Goal: Task Accomplishment & Management: Use online tool/utility

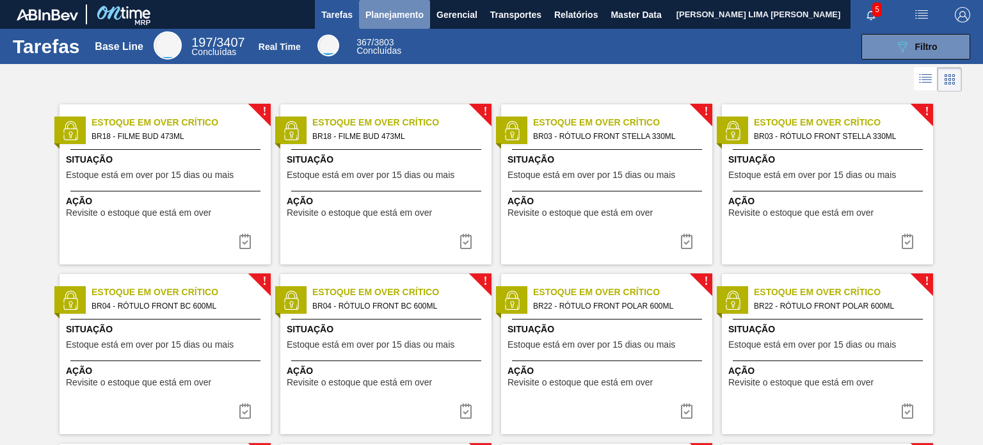
click at [378, 22] on button "Planejamento" at bounding box center [394, 14] width 71 height 29
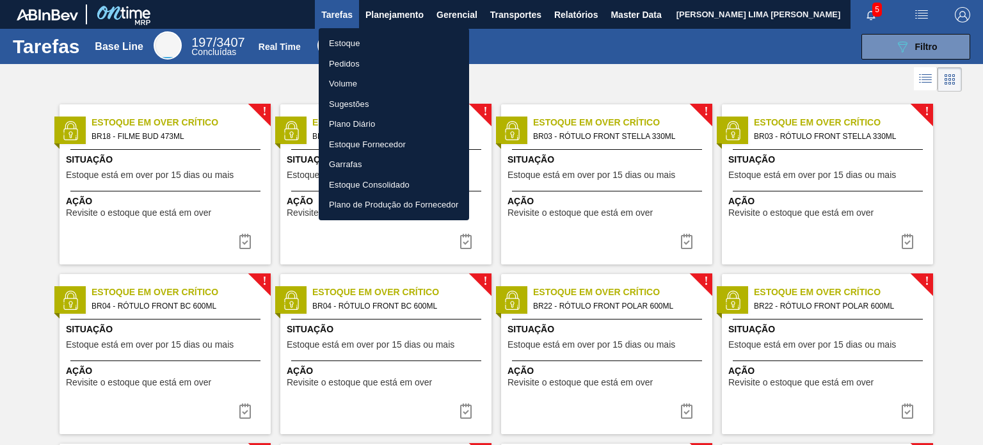
click at [372, 45] on li "Estoque" at bounding box center [394, 43] width 150 height 20
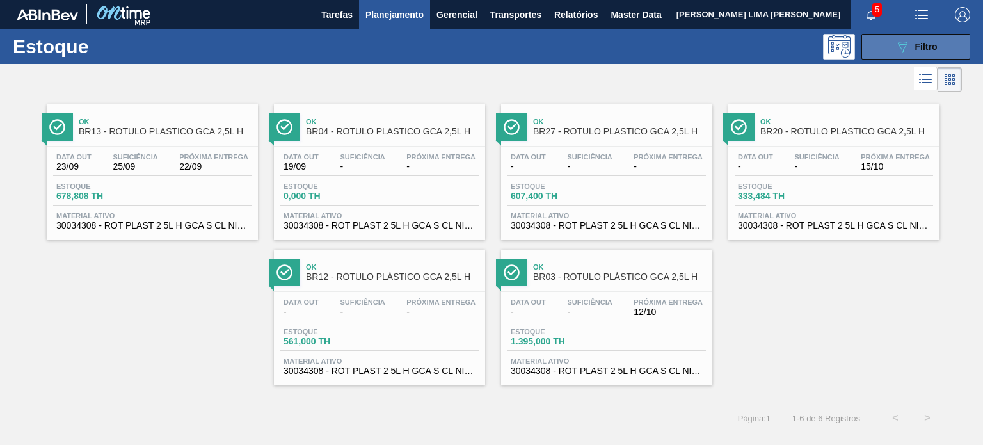
click at [949, 46] on button "089F7B8B-B2A5-4AFE-B5C0-19BA573D28AC Filtro" at bounding box center [916, 47] width 109 height 26
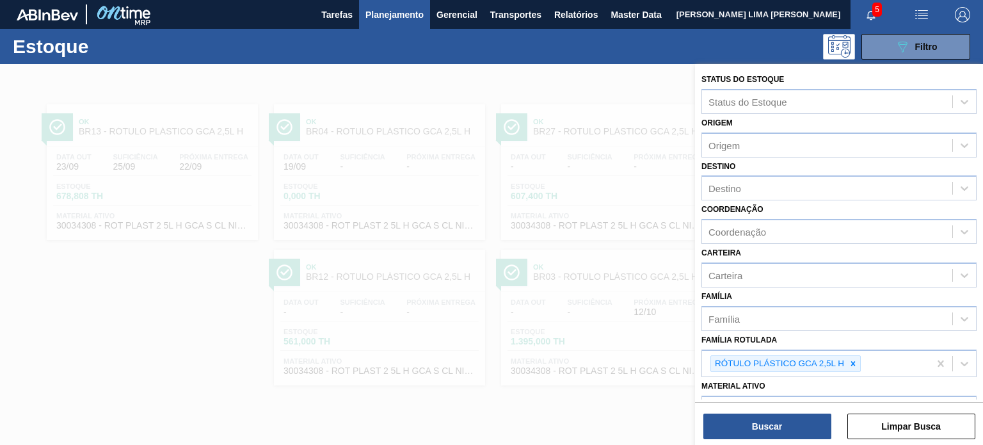
click at [562, 325] on div at bounding box center [491, 286] width 983 height 445
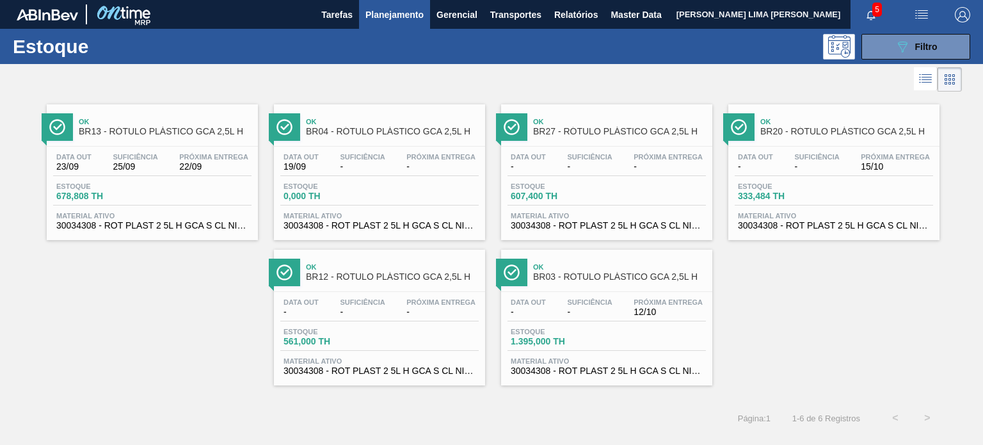
drag, startPoint x: 526, startPoint y: 302, endPoint x: 128, endPoint y: 158, distance: 423.3
click at [542, 166] on span "-" at bounding box center [528, 167] width 35 height 10
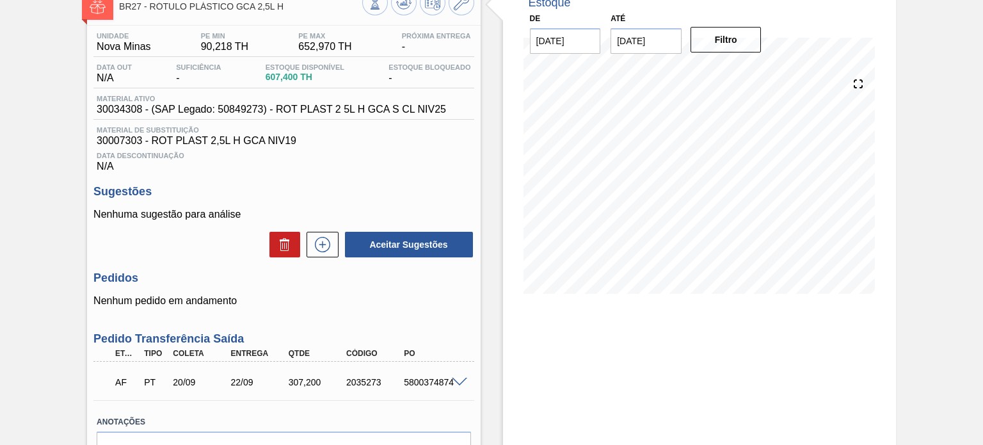
scroll to position [56, 0]
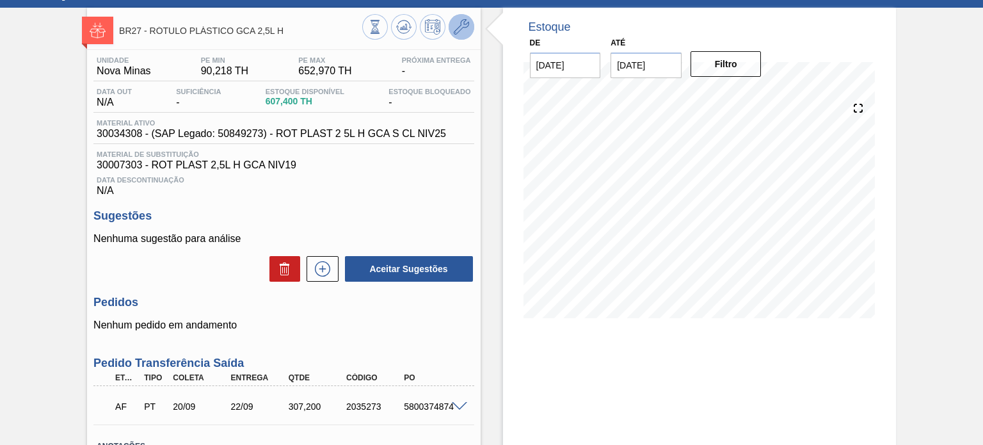
click at [460, 17] on button at bounding box center [462, 27] width 26 height 26
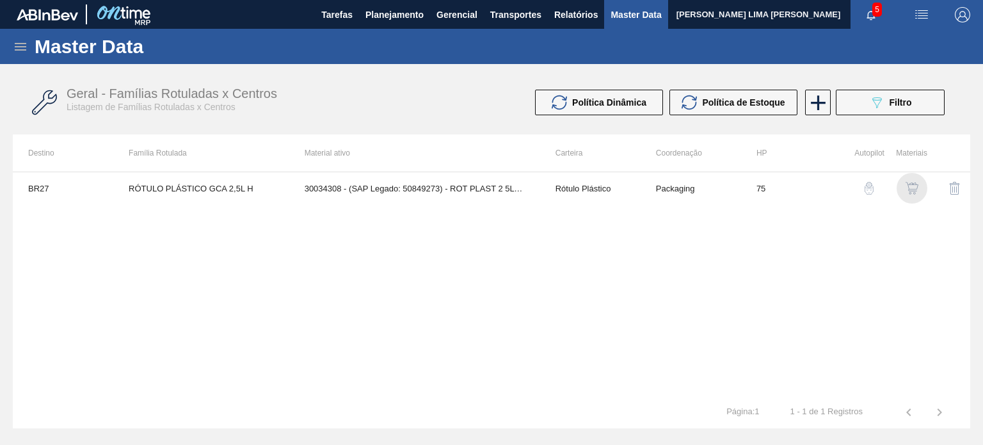
click at [912, 186] on img "button" at bounding box center [912, 188] width 13 height 13
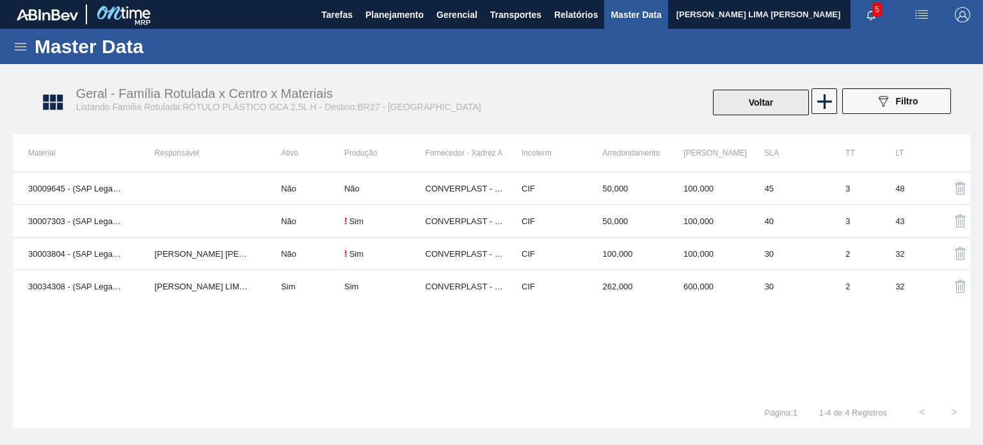
click at [731, 113] on button "Voltar" at bounding box center [761, 103] width 96 height 26
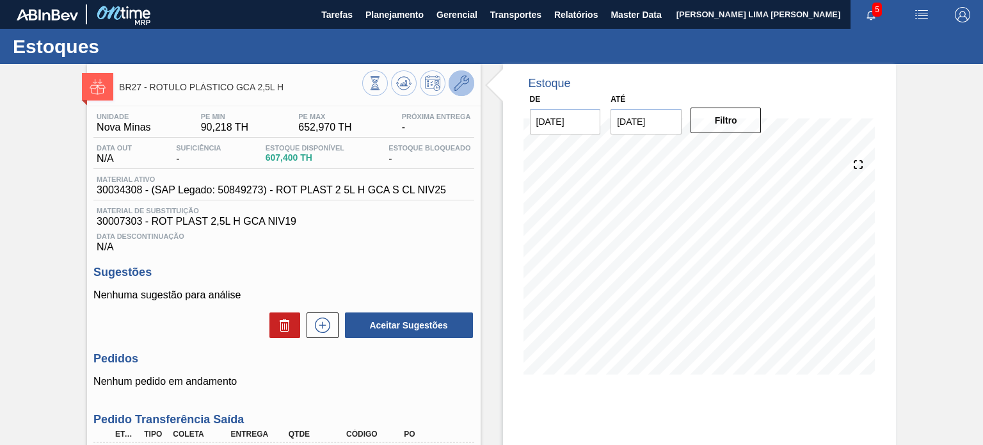
click at [469, 92] on button at bounding box center [462, 83] width 26 height 26
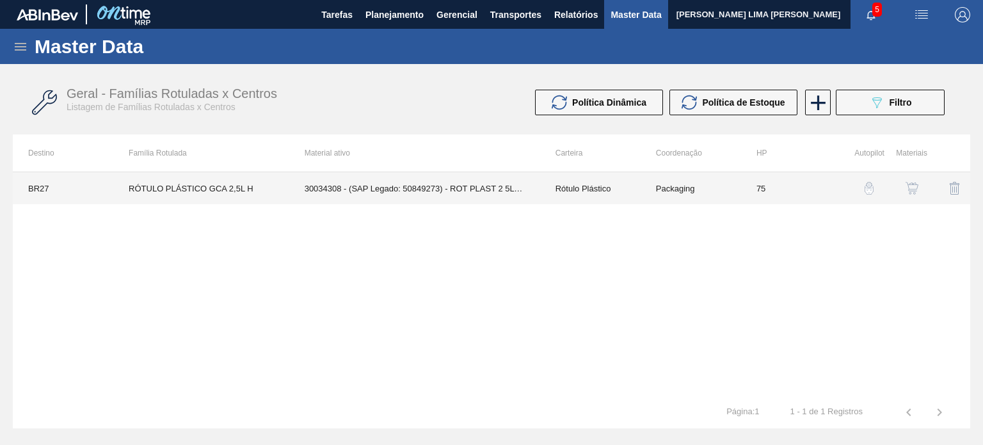
click at [589, 180] on td "Rótulo Plástico" at bounding box center [590, 188] width 101 height 32
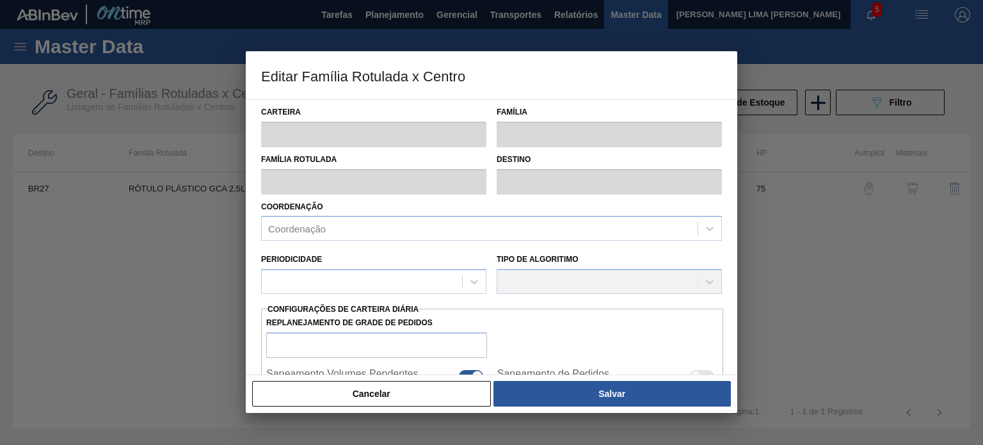
type input "Rótulo Plástico"
type input "RÓTULO PLÁSTICO GCA 2,5L H"
type input "BR27 - [GEOGRAPHIC_DATA]"
type input "75"
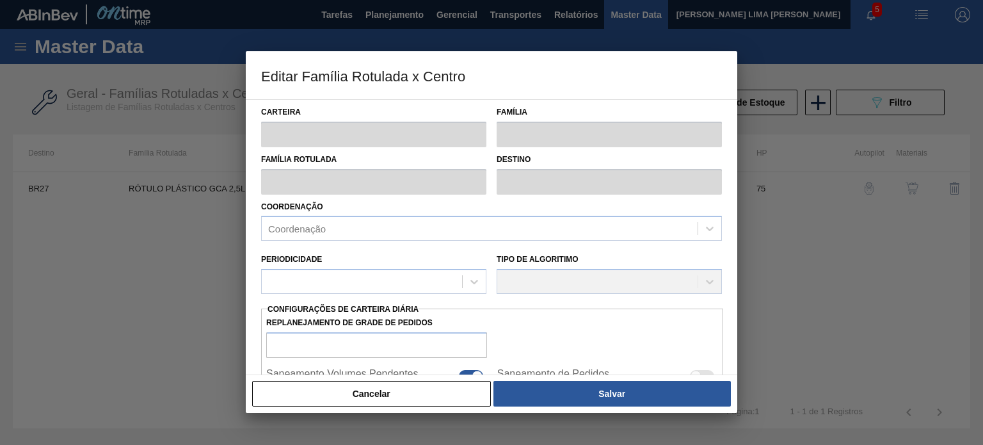
type input "90,218"
type input "652,97"
type input "50"
type input "371,594"
checkbox input "true"
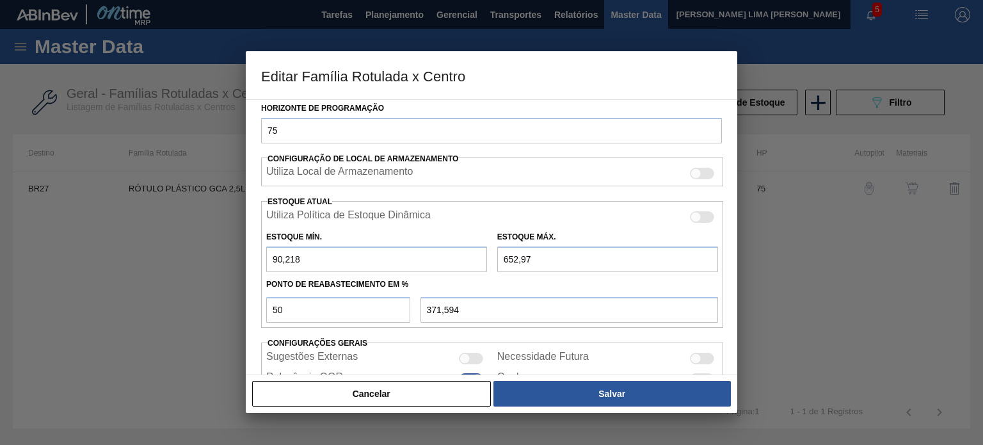
scroll to position [253, 0]
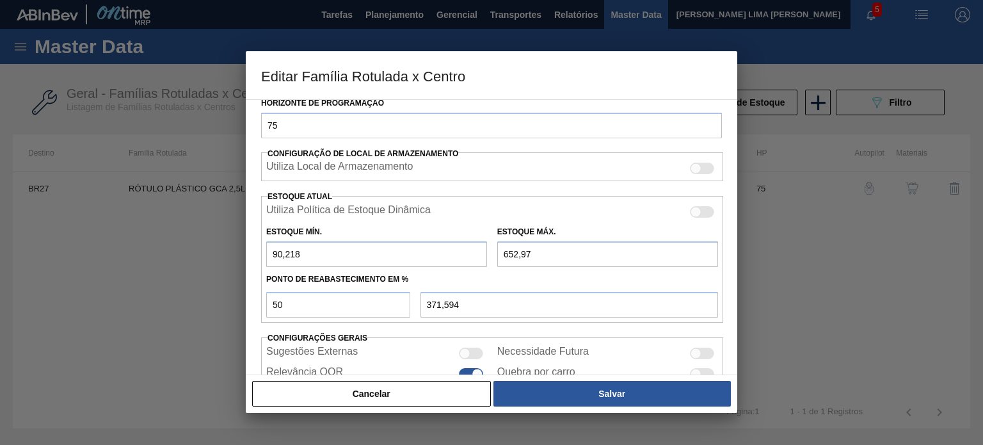
click at [506, 255] on input "652,97" at bounding box center [607, 254] width 221 height 26
type input "52,97"
type input "71,594"
click at [505, 253] on input "52,97" at bounding box center [607, 254] width 221 height 26
type input "752,97"
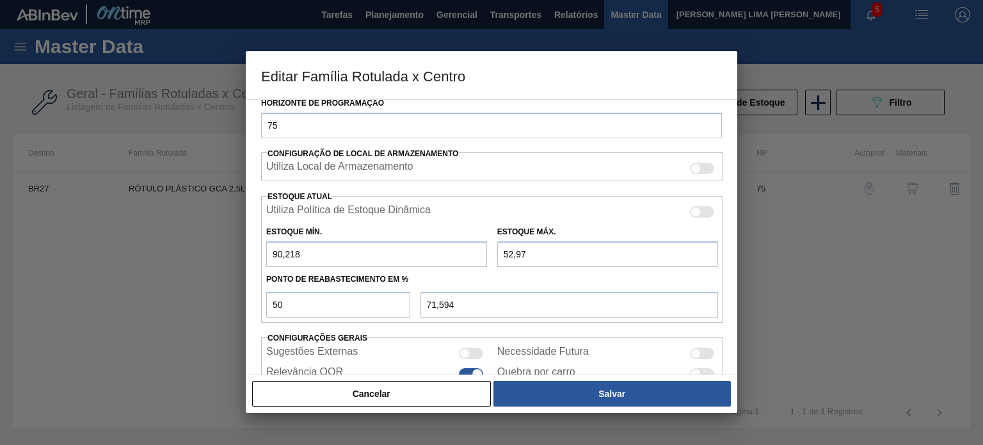
type input "421,594"
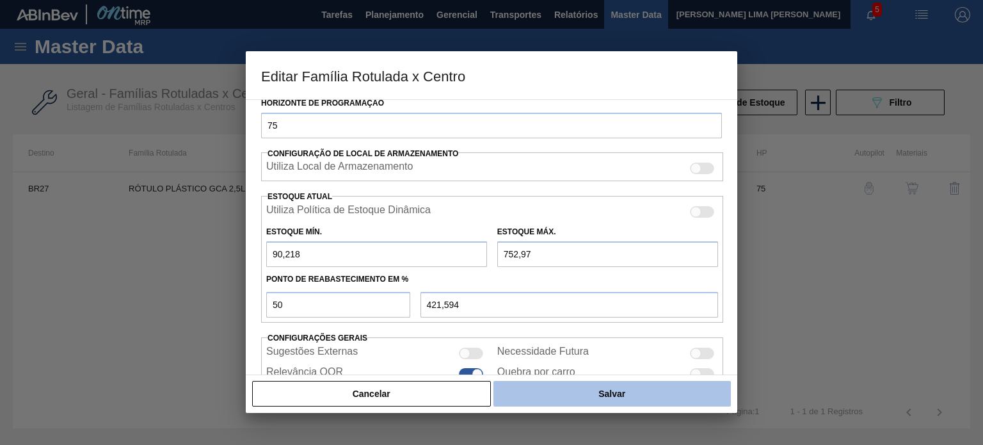
type input "752,97"
click at [563, 386] on button "Salvar" at bounding box center [613, 394] width 238 height 26
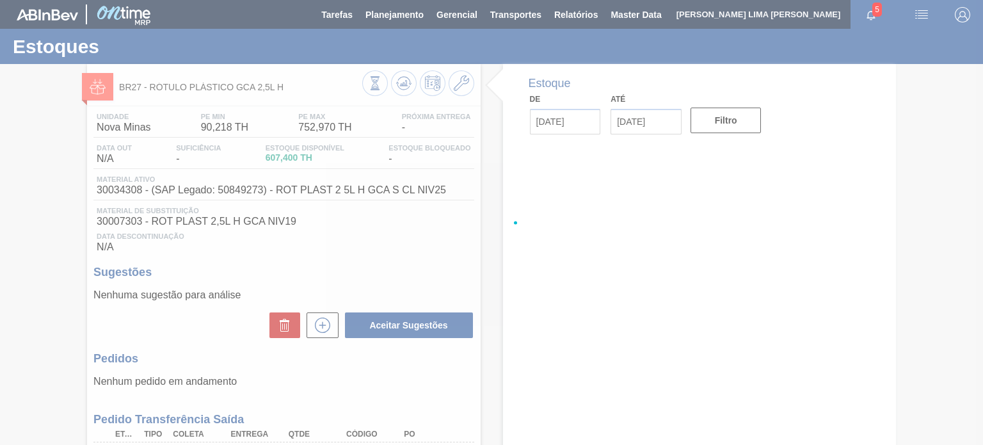
click at [405, 91] on div at bounding box center [491, 222] width 983 height 445
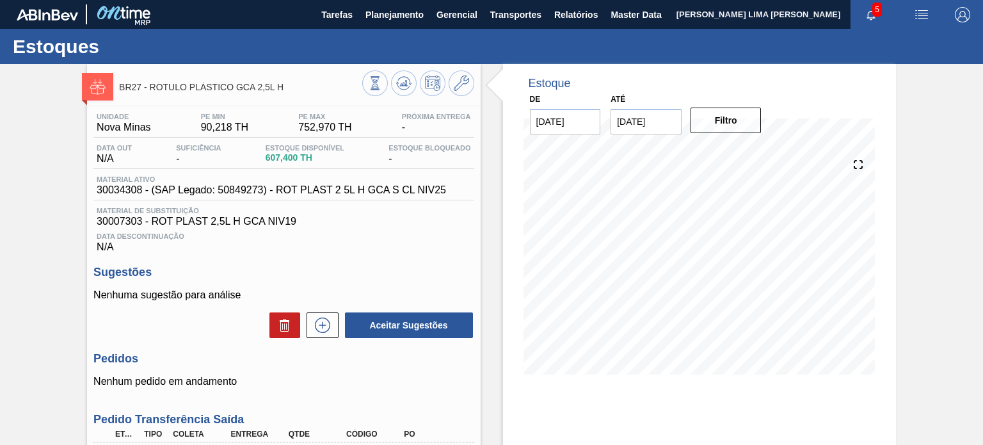
click at [405, 91] on span at bounding box center [403, 83] width 15 height 15
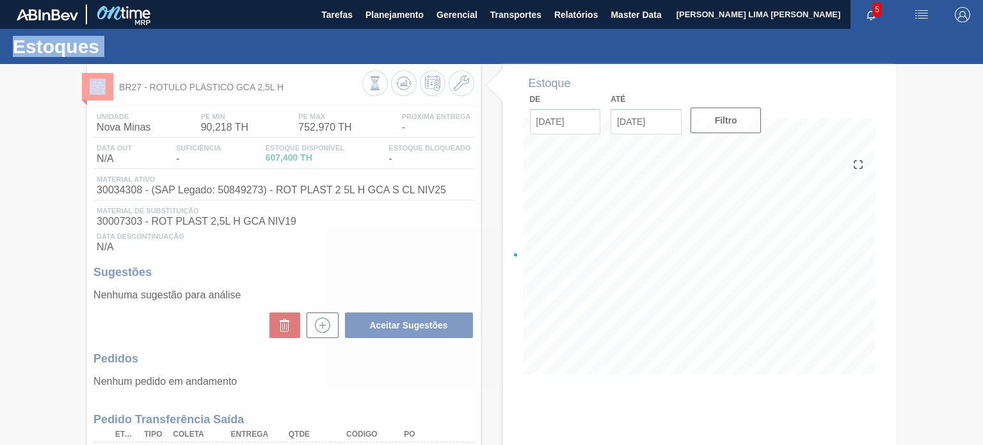
click at [405, 91] on div at bounding box center [491, 254] width 983 height 381
click at [304, 325] on div at bounding box center [491, 254] width 983 height 381
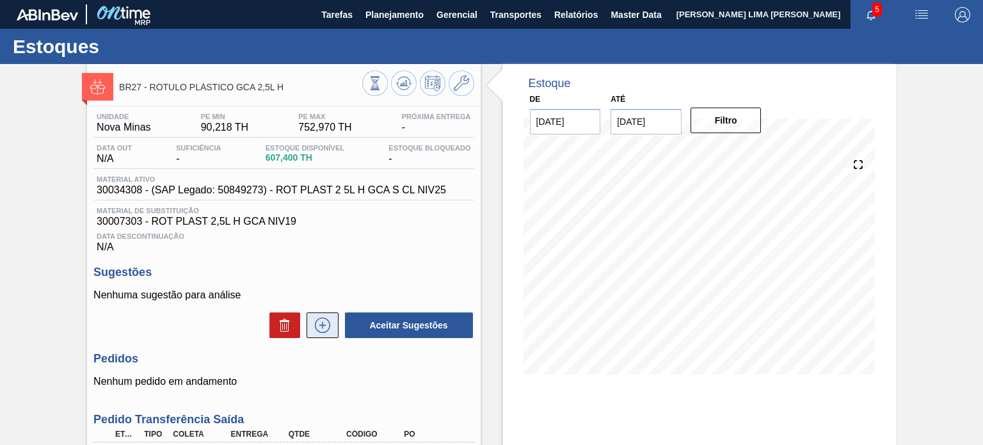
click at [316, 321] on icon at bounding box center [322, 325] width 15 height 15
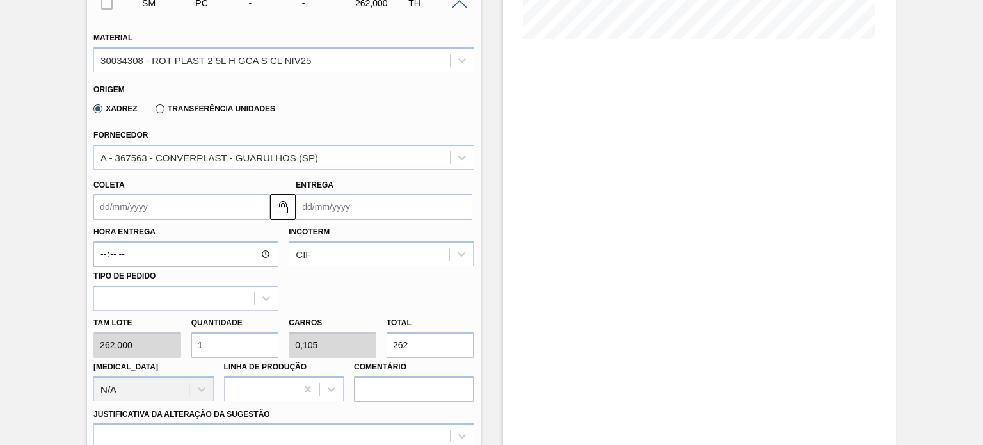
scroll to position [355, 0]
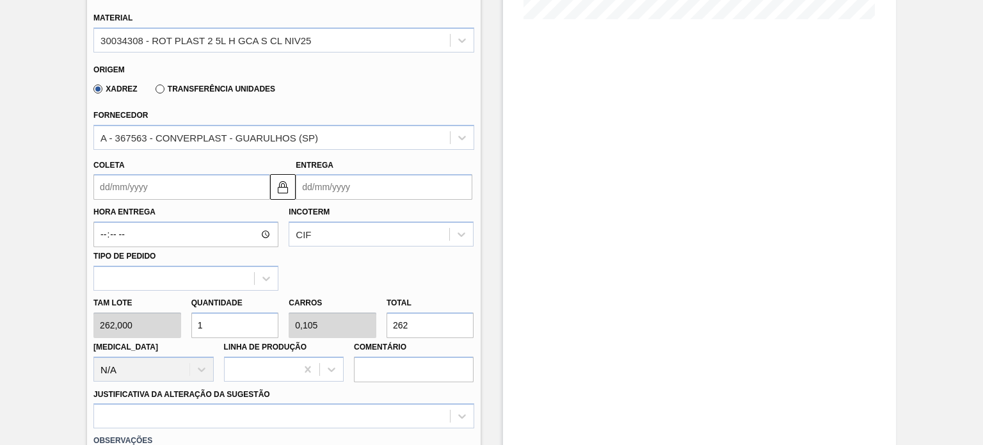
click at [353, 197] on input "Entrega" at bounding box center [384, 187] width 177 height 26
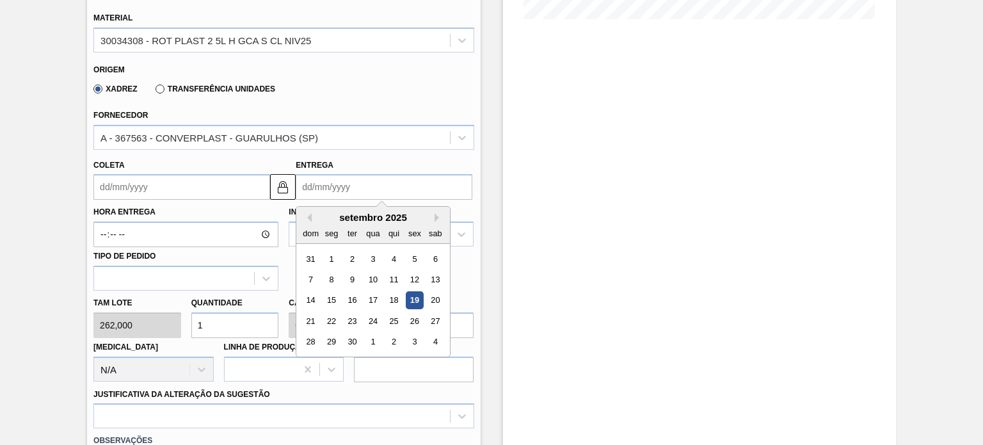
type input "1"
type input "[DATE]"
type input "12"
type input "[DATE]"
type input "12/1"
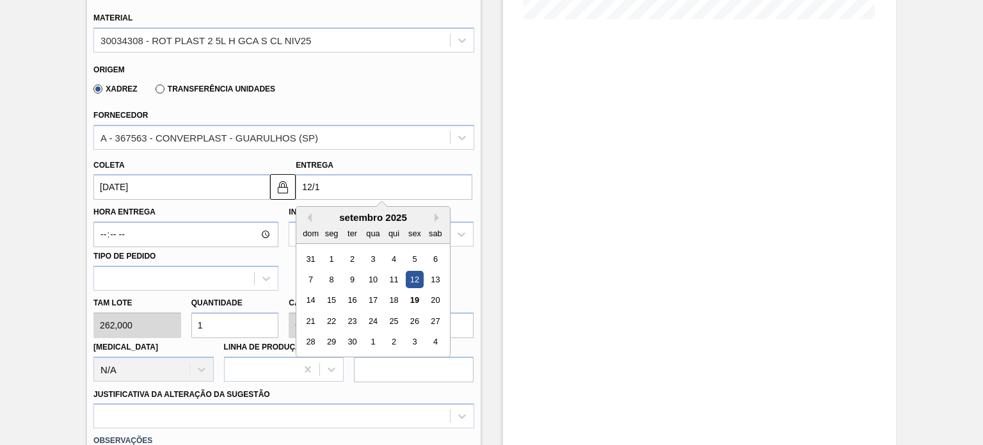
type input "[DATE]"
type input "12/10"
type input "[DATE]"
type input "12/10/2"
type input "[DATE]"
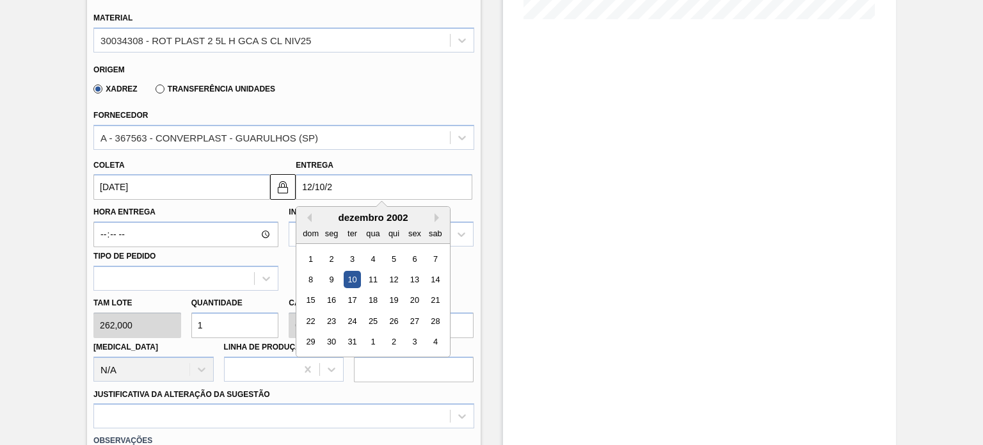
type input "[DATE]"
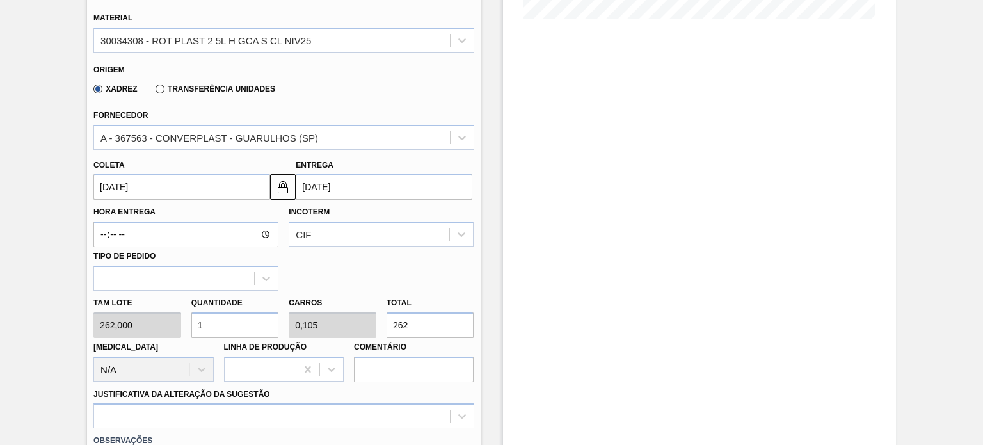
click at [545, 328] on div "Estoque De [DATE] Até [DATE] Filtro 27/11 Projeção de Estoque 140.198 [DOMAIN_N…" at bounding box center [699, 265] width 393 height 1113
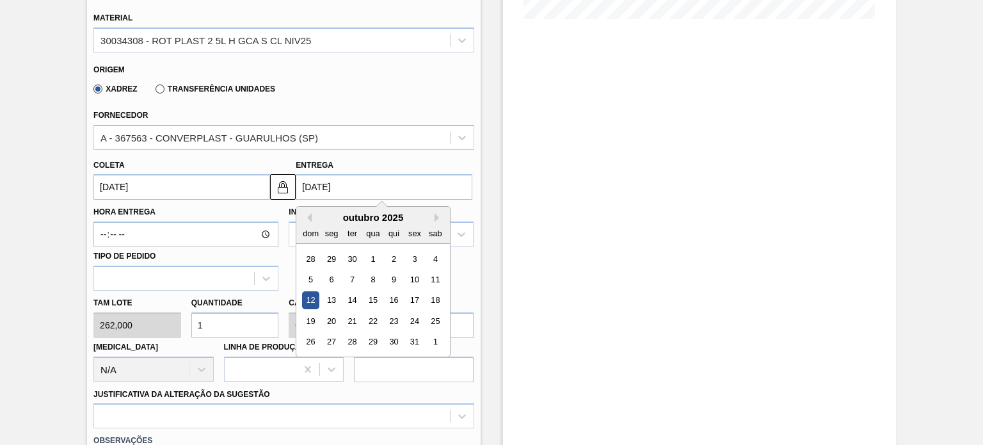
click at [375, 191] on input "[DATE]" at bounding box center [384, 187] width 177 height 26
click at [311, 184] on input "[DATE]" at bounding box center [384, 187] width 177 height 26
type input "[DATE]"
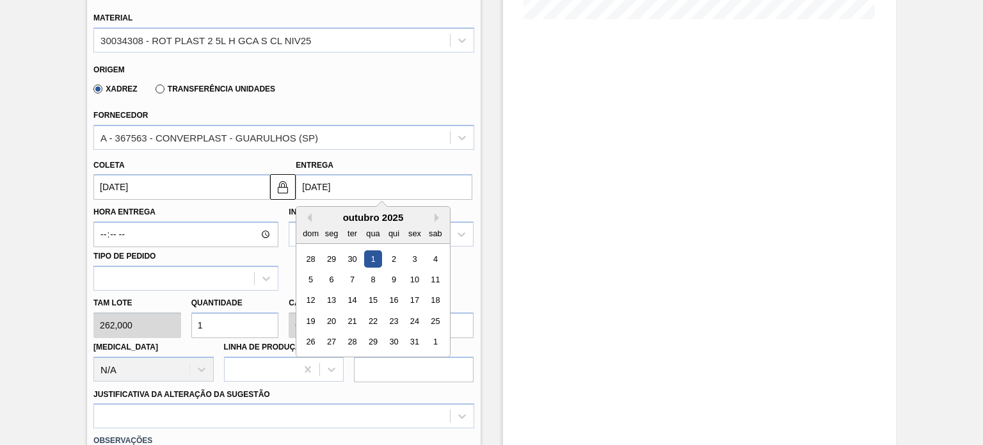
type input "[DATE]"
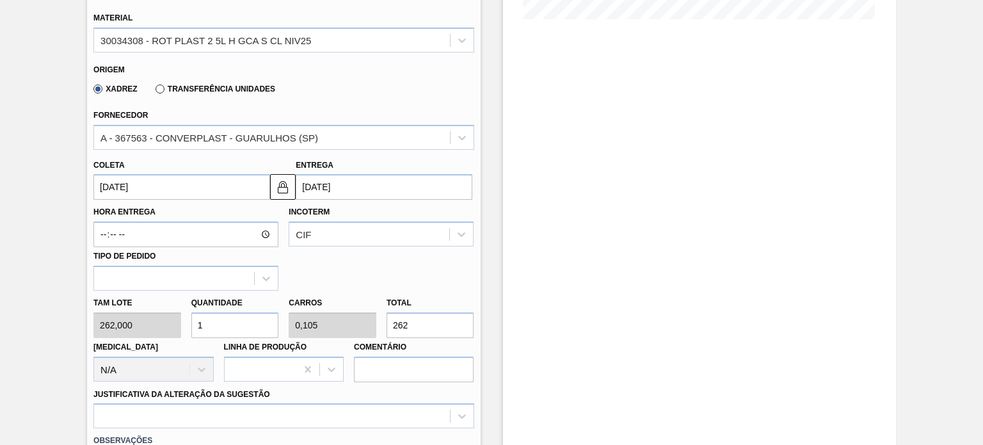
click at [478, 214] on div "Incoterm CIF" at bounding box center [381, 225] width 195 height 44
click at [424, 318] on input "262" at bounding box center [431, 325] width 88 height 26
type input "0,019"
type input "0,002"
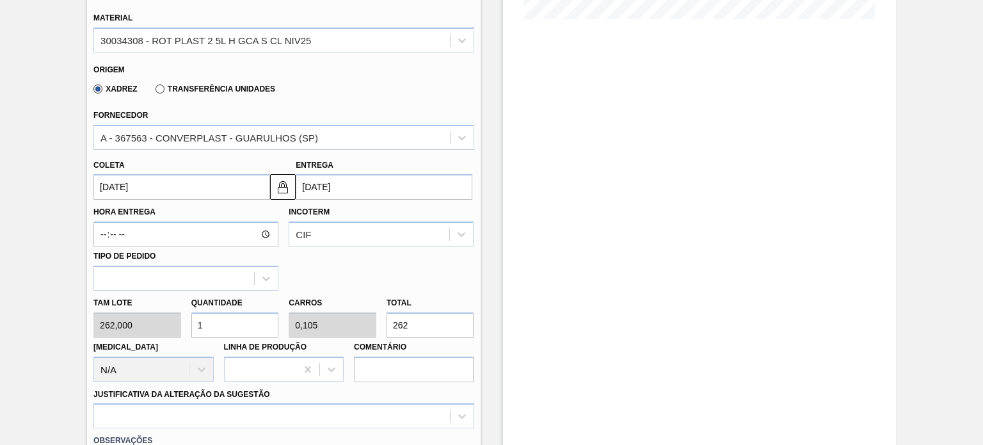
type input "5"
type input "0,198"
type input "0,021"
type input "52"
type input "2"
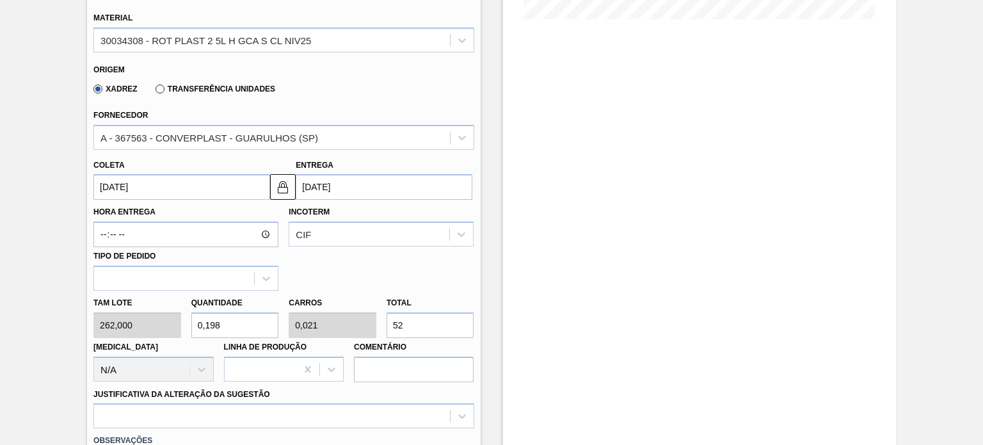
type input "0,21"
type input "524"
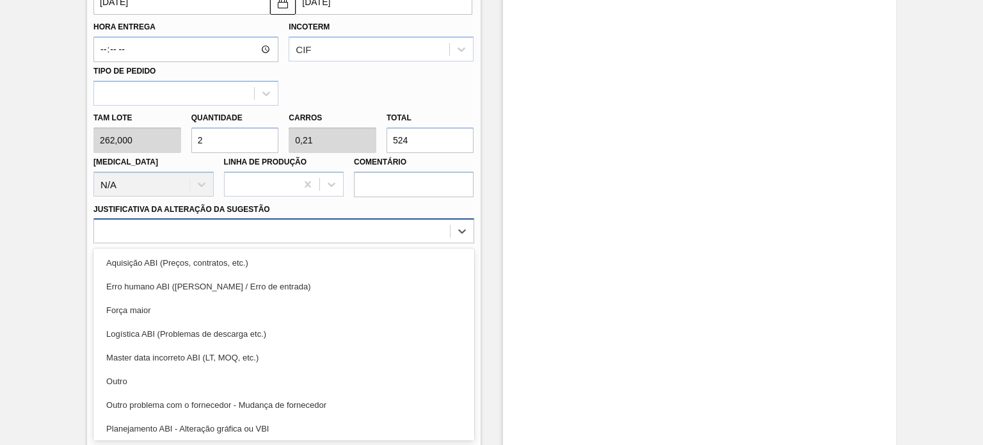
click at [341, 243] on div "option Outro problema com o fornecedor - Mudança de fornecedor focused, 7 of 18…" at bounding box center [283, 230] width 380 height 25
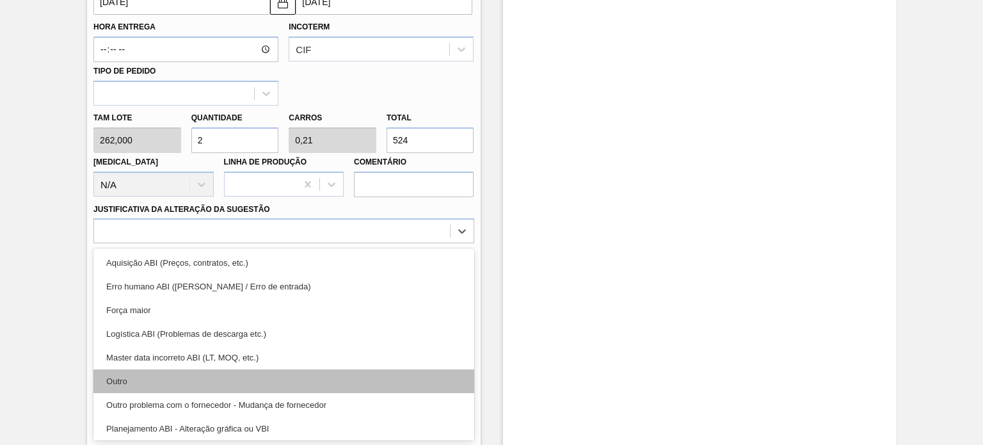
click at [341, 385] on div "Outro" at bounding box center [283, 381] width 380 height 24
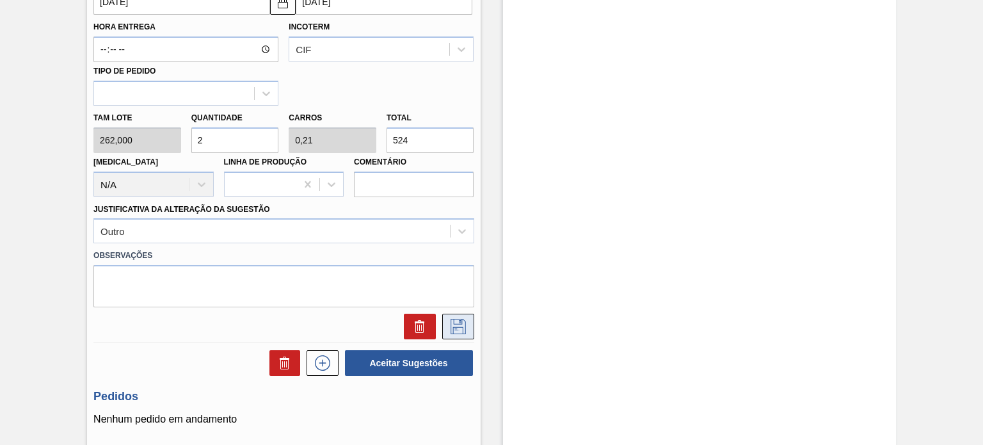
click at [453, 334] on button at bounding box center [458, 327] width 32 height 26
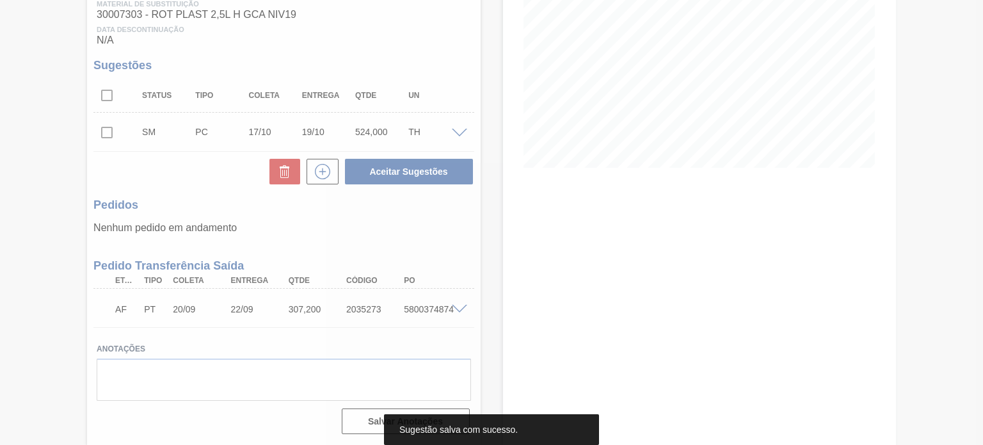
scroll to position [207, 0]
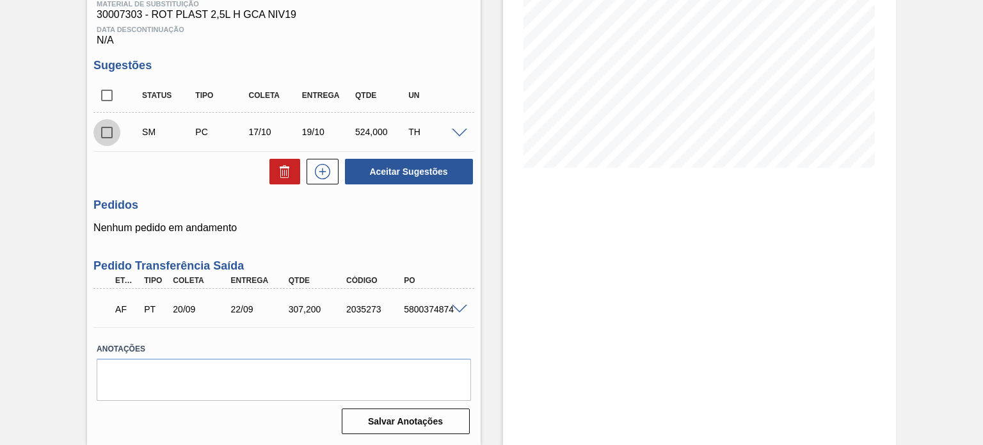
click at [110, 133] on input "checkbox" at bounding box center [106, 132] width 27 height 27
click at [389, 159] on button "Aceitar Sugestões" at bounding box center [409, 172] width 128 height 26
checkbox input "false"
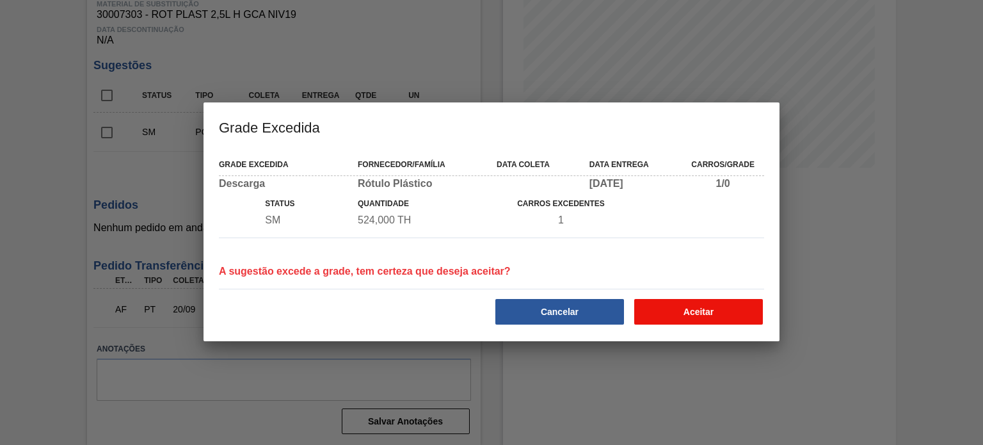
click at [697, 321] on button "Aceitar" at bounding box center [699, 312] width 129 height 26
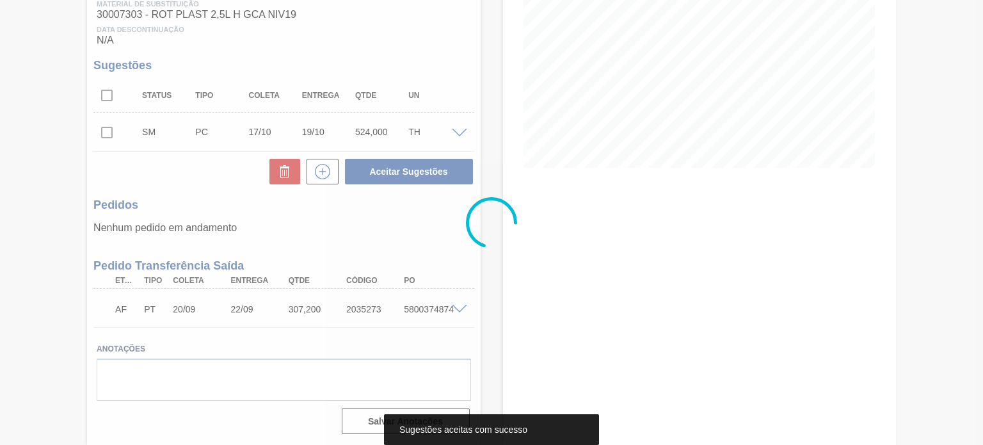
scroll to position [186, 0]
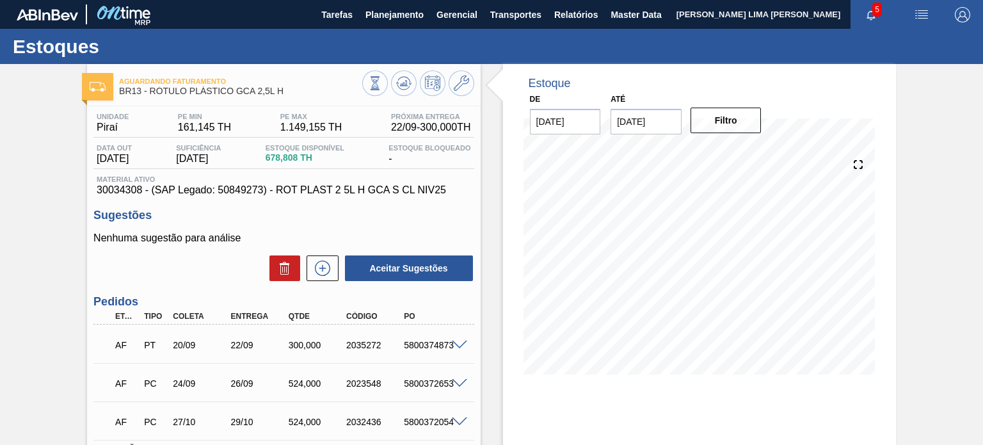
click at [458, 350] on div "5800374873" at bounding box center [432, 345] width 63 height 10
click at [459, 348] on span at bounding box center [459, 346] width 15 height 10
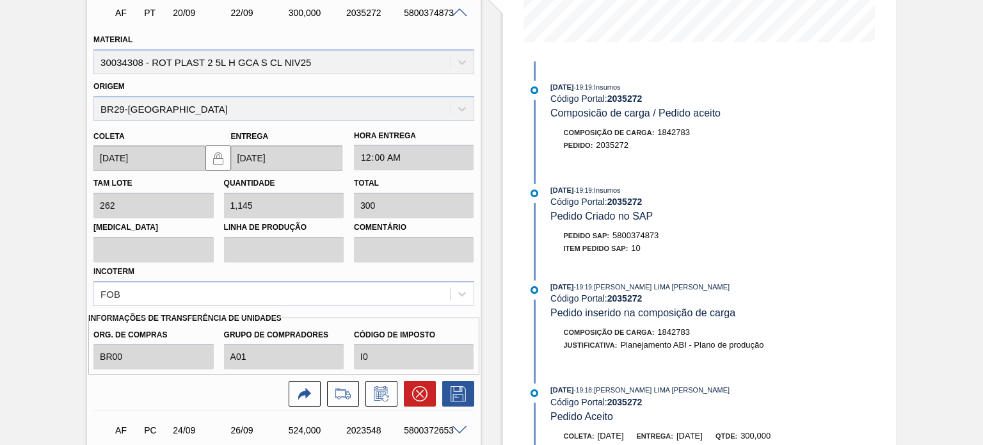
scroll to position [333, 0]
click at [382, 391] on icon at bounding box center [381, 395] width 10 height 8
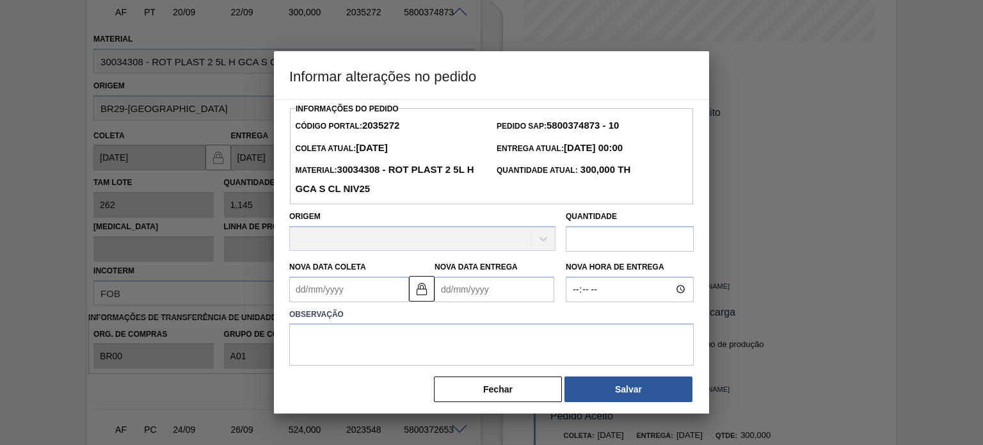
click at [613, 247] on input "text" at bounding box center [630, 239] width 128 height 26
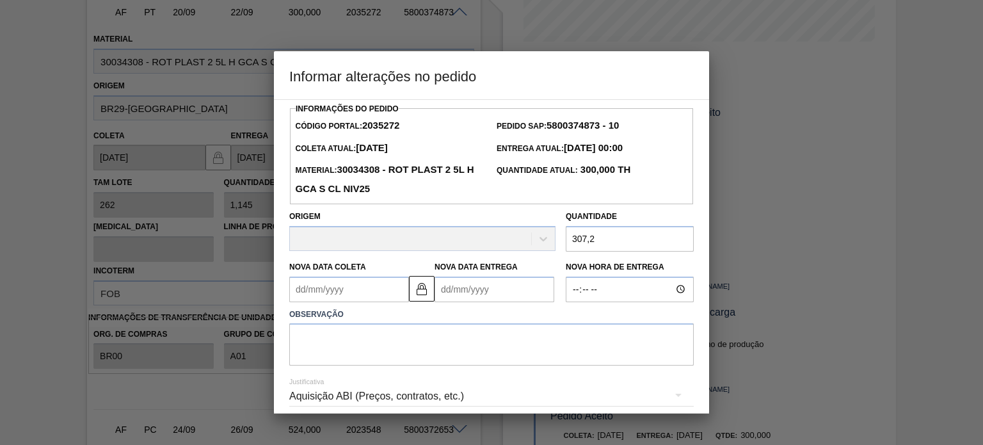
type input "307,2"
click at [500, 328] on textarea at bounding box center [491, 344] width 405 height 42
type textarea "Ajuste Quantidade"
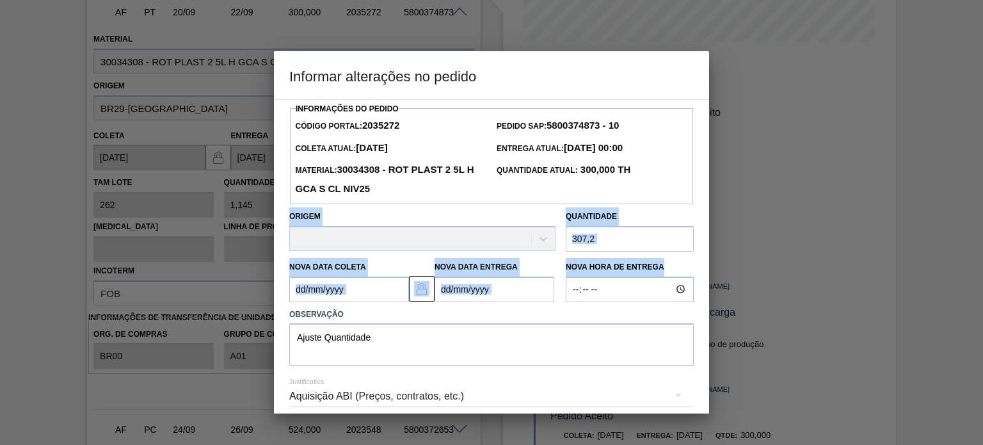
drag, startPoint x: 707, startPoint y: 159, endPoint x: 697, endPoint y: 266, distance: 108.0
click at [697, 266] on div "Informações do Pedido Código Portal: 2035272 Pedido SAP: 5800374873 - 10 Coleta…" at bounding box center [491, 256] width 435 height 314
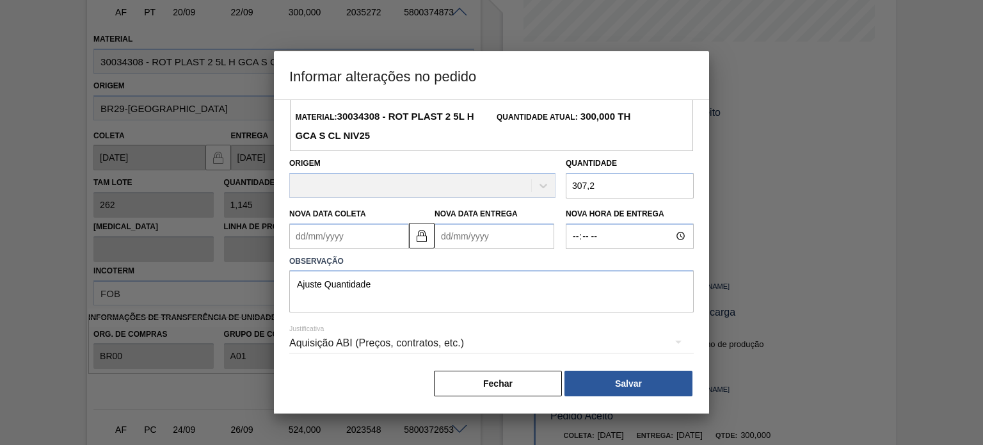
click at [630, 344] on div "Aquisição ABI (Preços, contratos, etc.)" at bounding box center [491, 343] width 405 height 36
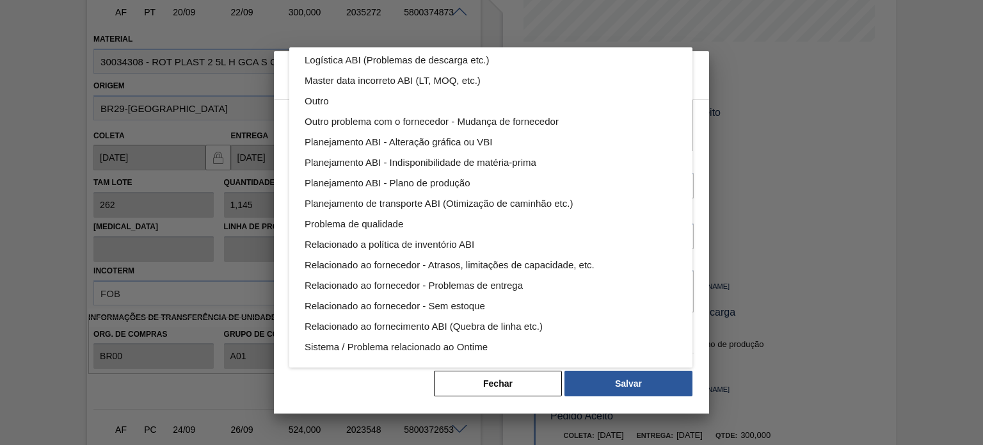
scroll to position [0, 0]
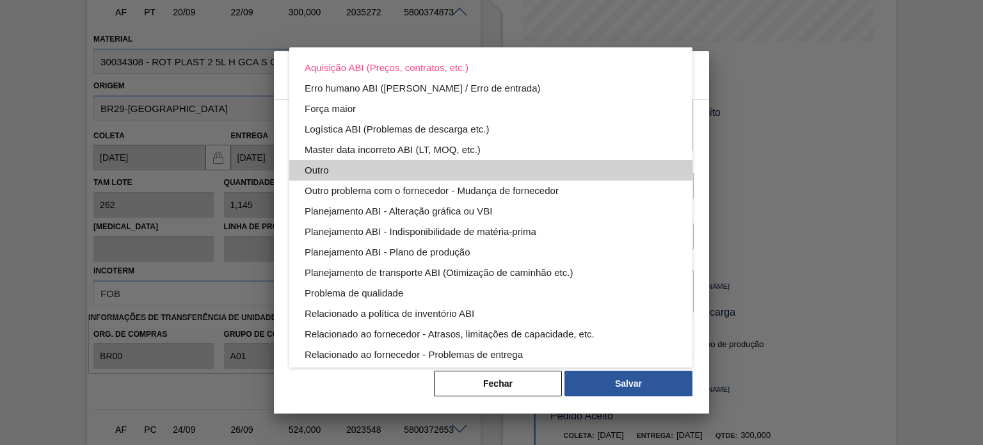
click at [517, 168] on div "Outro" at bounding box center [491, 170] width 373 height 20
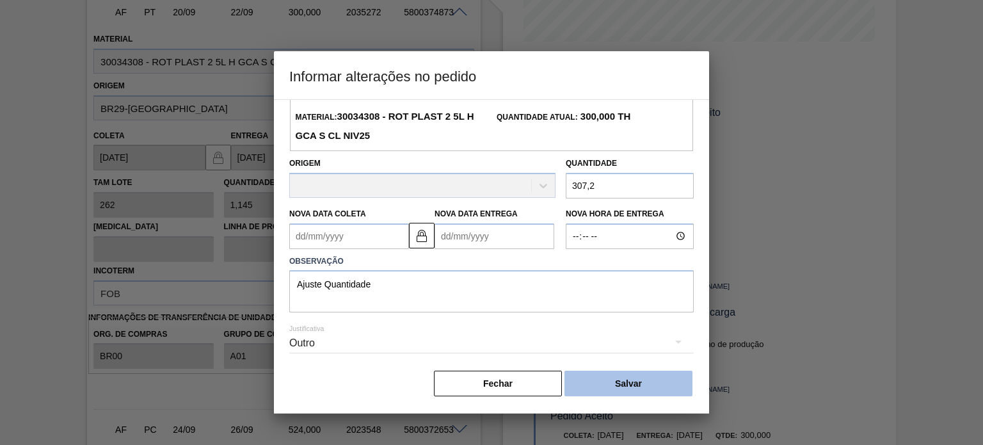
click at [609, 386] on button "Salvar" at bounding box center [629, 384] width 128 height 26
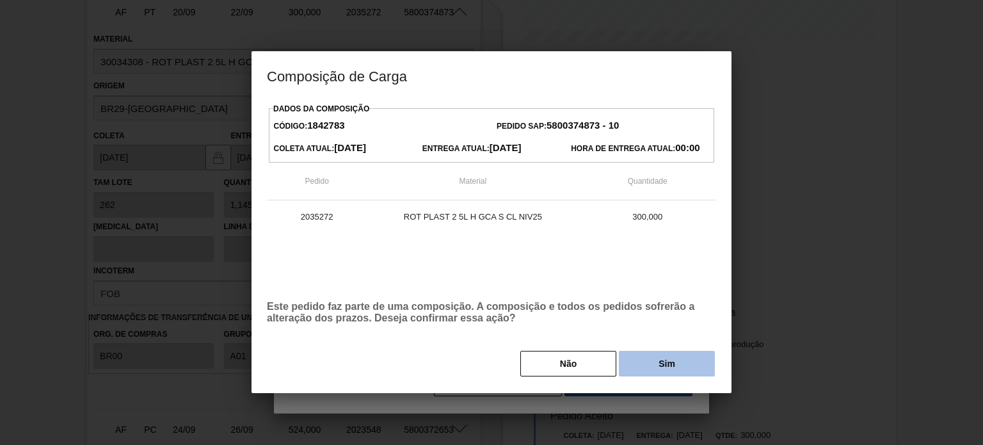
click at [648, 373] on button "Sim" at bounding box center [667, 364] width 96 height 26
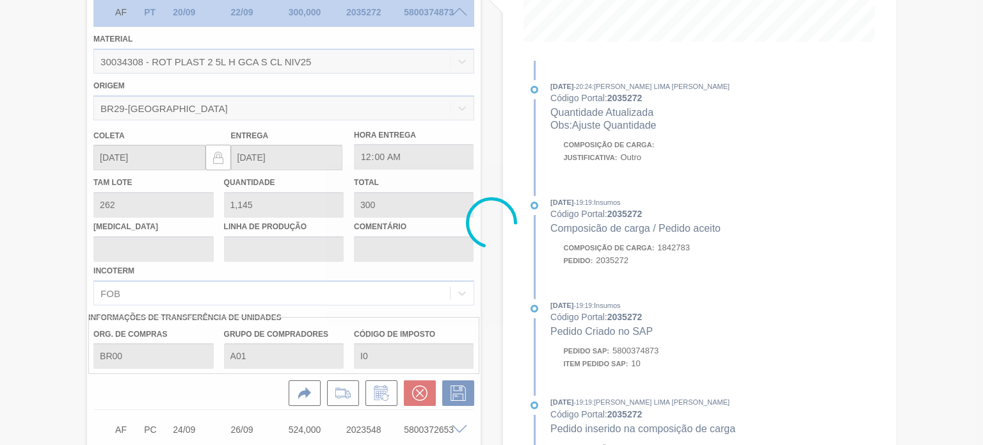
type input "1,173"
type input "307,2"
type input "Ajuste Quantidade"
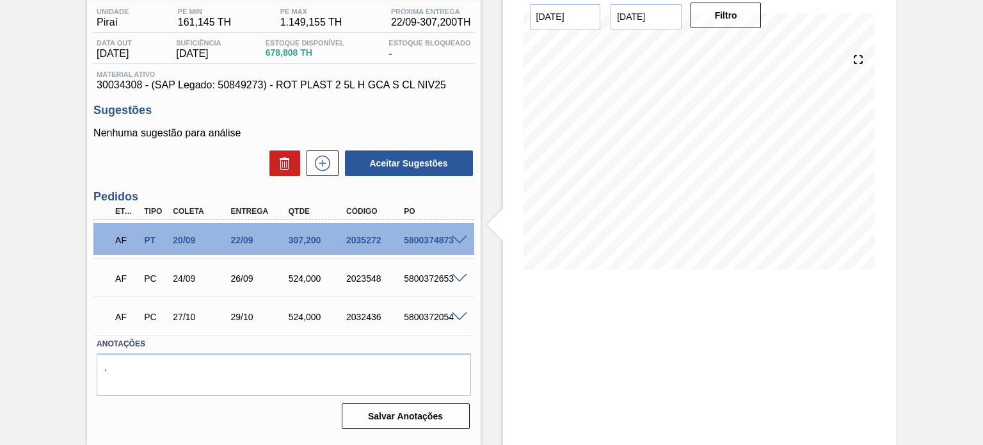
click at [426, 248] on div "AF PT 20/09 22/09 307,200 2035272 5800374873" at bounding box center [280, 239] width 346 height 26
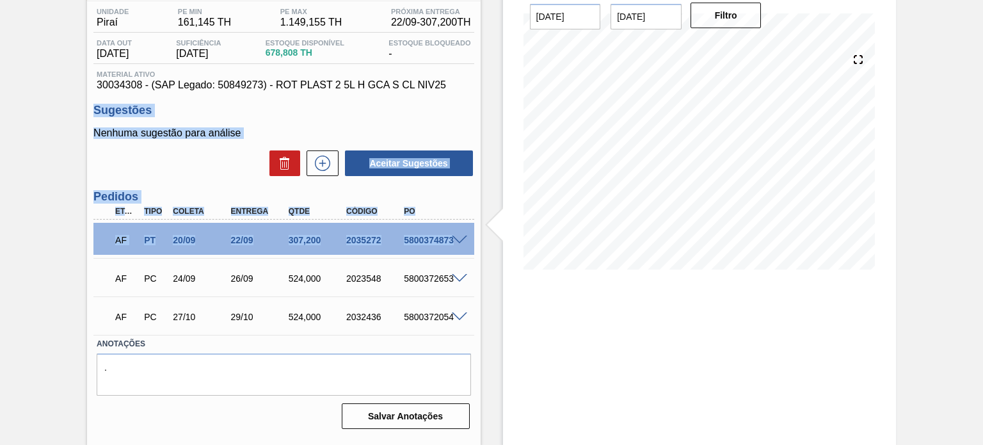
drag, startPoint x: 426, startPoint y: 248, endPoint x: 462, endPoint y: 83, distance: 168.3
click at [462, 83] on div "Unidade Piraí PE MIN 161,145 TH PE MAX 1.149,155 TH Próxima Entrega 22/09 - 307…" at bounding box center [283, 217] width 393 height 432
copy div "Sugestões Nenhuma sugestão para análise Aceitar Sugestões Pedidos Etapa Tipo Co…"
click at [430, 239] on div "5800374873" at bounding box center [432, 240] width 63 height 10
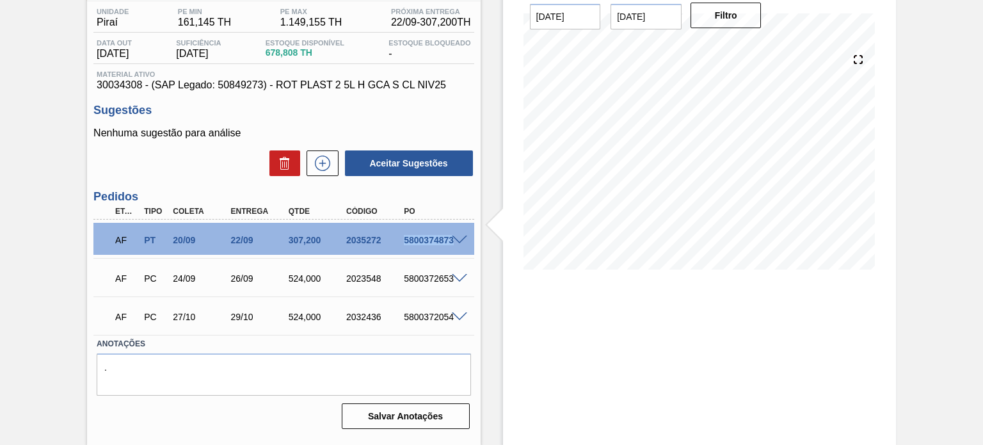
click at [430, 239] on div "5800374873" at bounding box center [432, 240] width 63 height 10
copy div "5800374873"
click at [460, 234] on div at bounding box center [462, 239] width 26 height 10
click at [459, 240] on span at bounding box center [459, 241] width 15 height 10
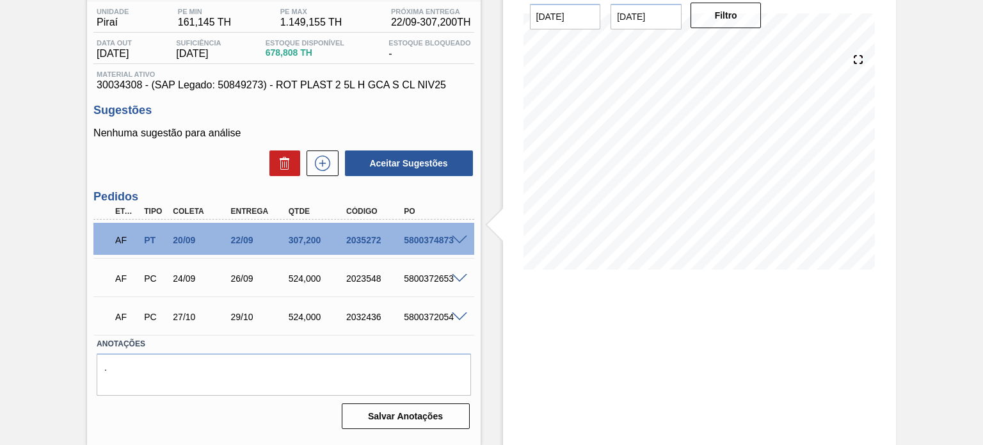
scroll to position [333, 0]
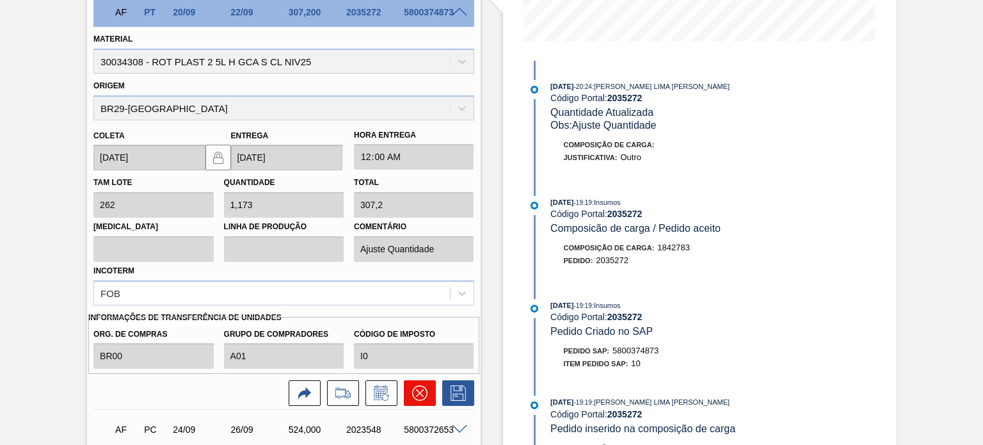
click at [416, 389] on icon at bounding box center [420, 393] width 8 height 8
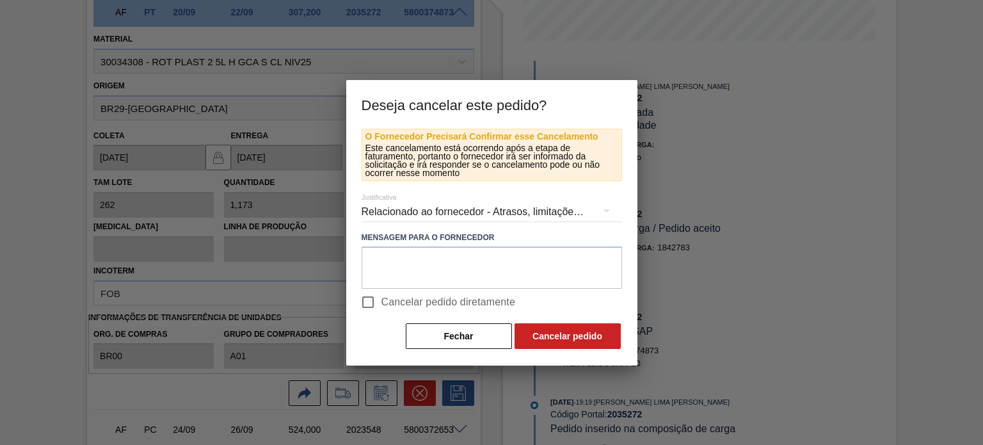
click at [426, 216] on div "Relacionado ao fornecedor - Atrasos, limitações de capacidade, etc." at bounding box center [492, 212] width 261 height 36
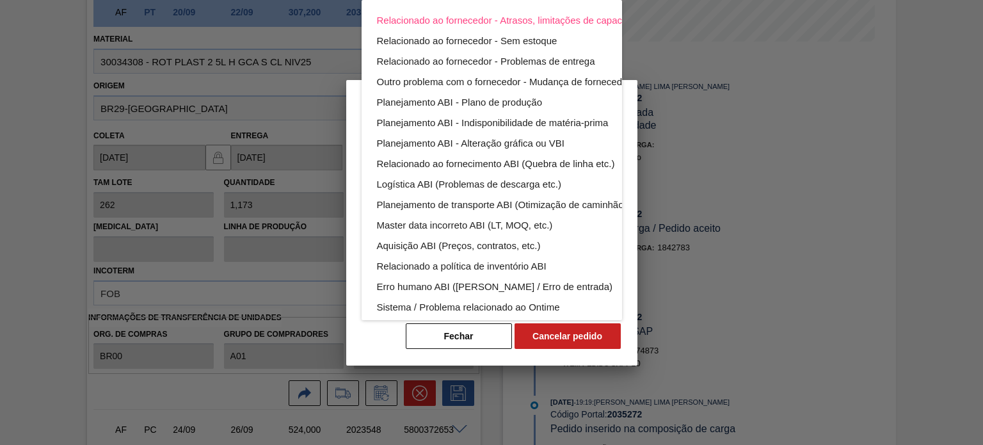
drag, startPoint x: 620, startPoint y: 207, endPoint x: 622, endPoint y: 218, distance: 11.1
click at [622, 218] on div "Relacionado ao fornecedor - Atrasos, limitações de capacidade, etc. Relacionado…" at bounding box center [492, 160] width 261 height 320
drag, startPoint x: 622, startPoint y: 218, endPoint x: 584, endPoint y: 239, distance: 43.3
click at [584, 239] on div "Relacionado ao fornecedor - Atrasos, limitações de capacidade, etc. Relacionado…" at bounding box center [492, 160] width 261 height 320
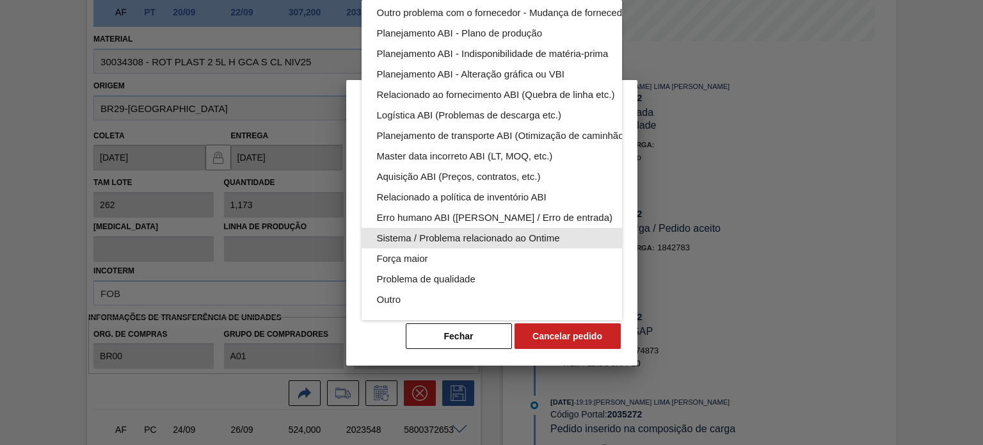
scroll to position [79, 0]
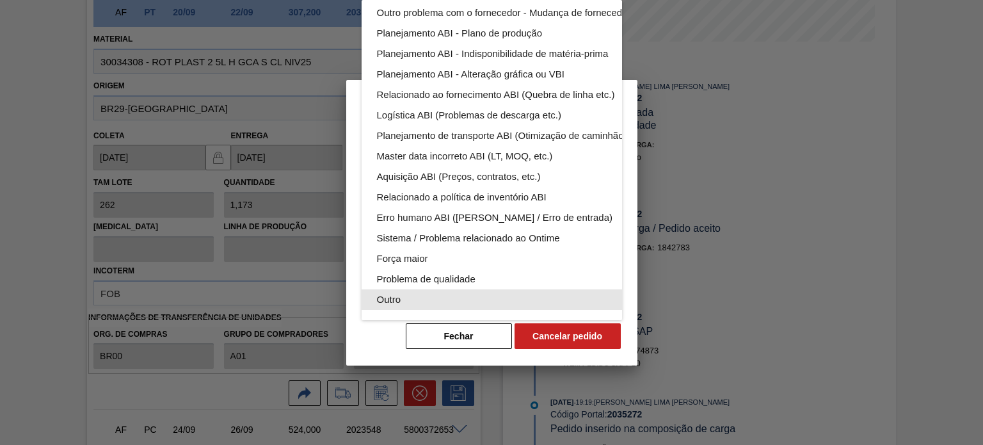
click at [508, 291] on div "Outro" at bounding box center [522, 299] width 290 height 20
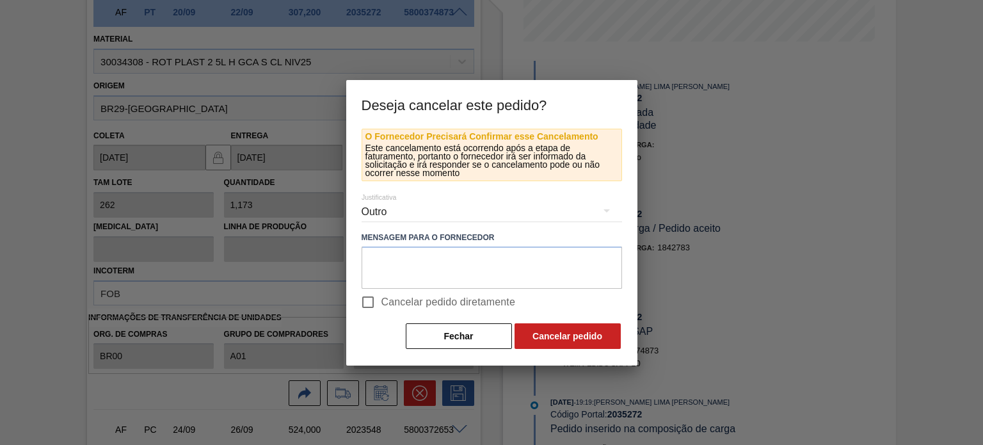
click at [430, 301] on span "Cancelar pedido diretamente" at bounding box center [449, 302] width 134 height 15
click at [382, 301] on input "Cancelar pedido diretamente" at bounding box center [368, 302] width 27 height 27
checkbox input "true"
click at [547, 334] on button "Cancelar pedido" at bounding box center [568, 336] width 106 height 26
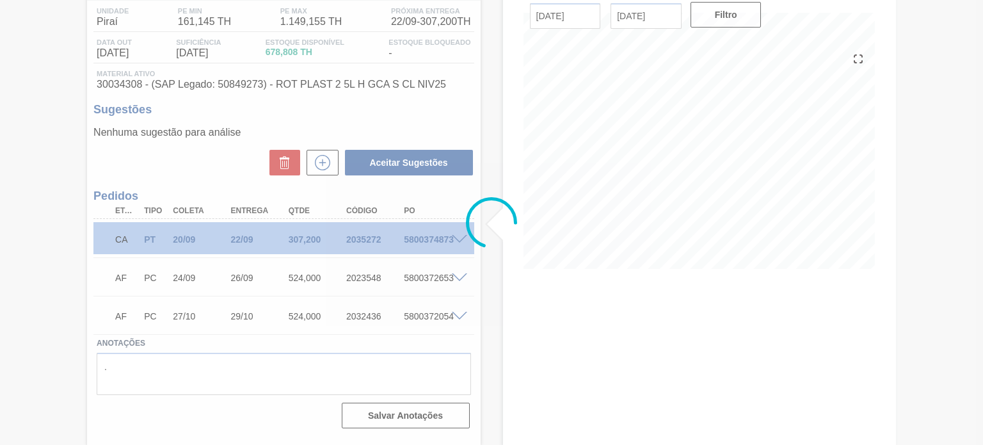
scroll to position [105, 0]
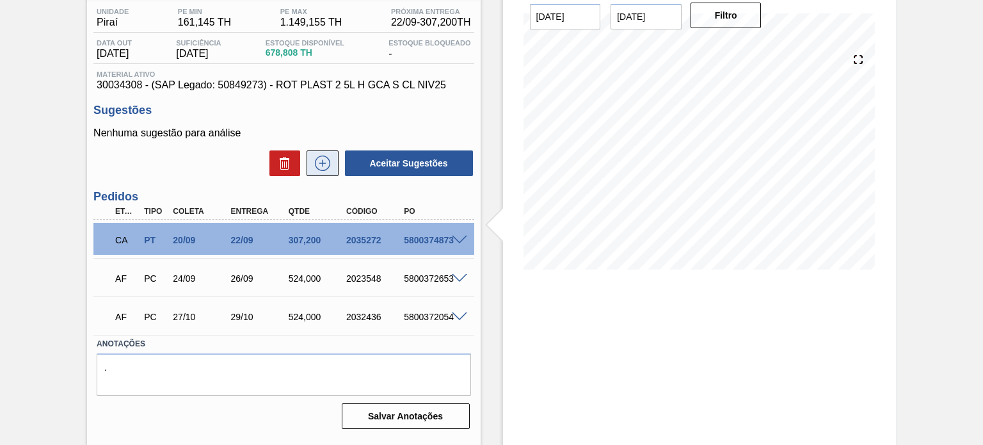
click at [321, 159] on icon at bounding box center [322, 163] width 20 height 15
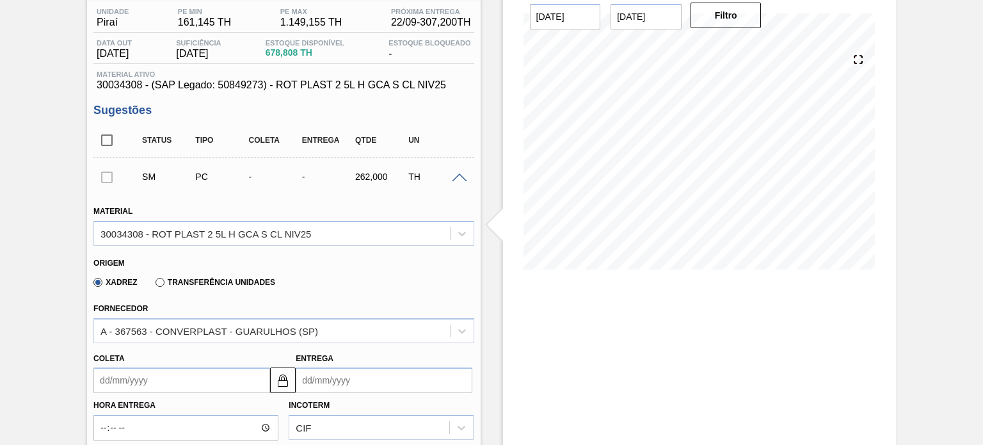
click at [260, 282] on label "Transferência Unidades" at bounding box center [216, 282] width 120 height 9
click at [154, 285] on input "Transferência Unidades" at bounding box center [154, 285] width 0 height 0
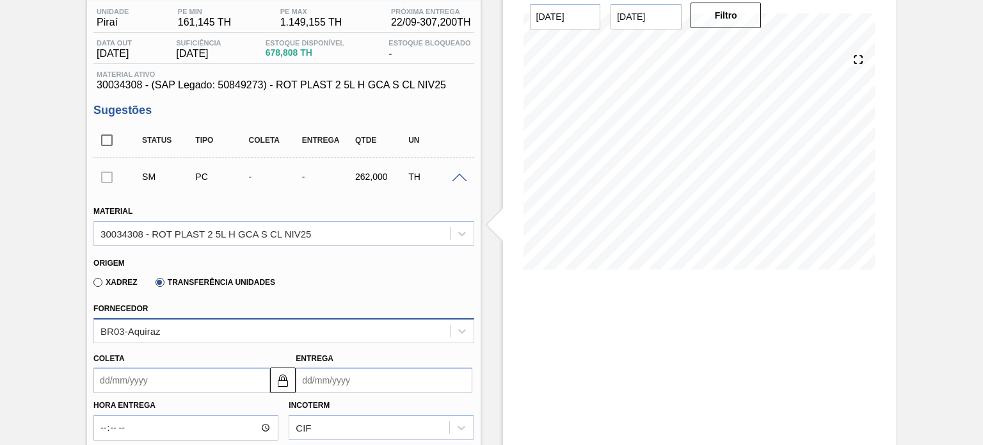
scroll to position [136, 0]
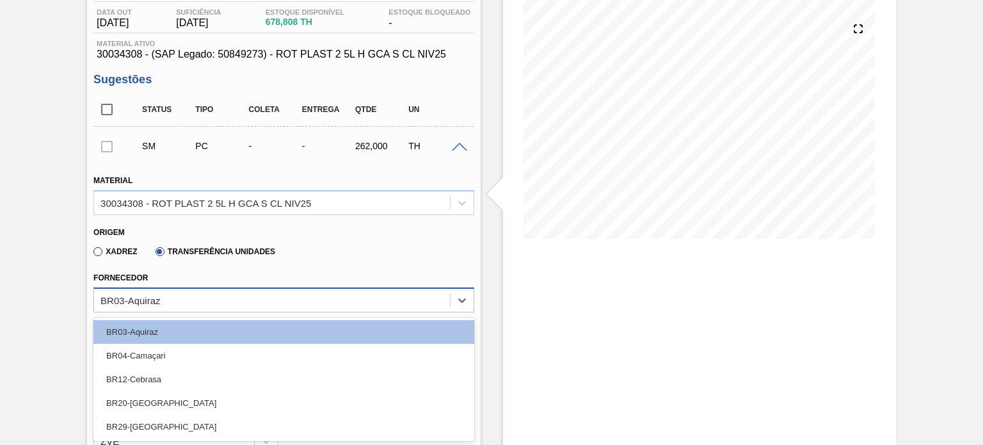
click at [215, 312] on div "option BR03-Aquiraz focused, 1 of 5. 5 results available. Use Up and Down to ch…" at bounding box center [283, 299] width 380 height 25
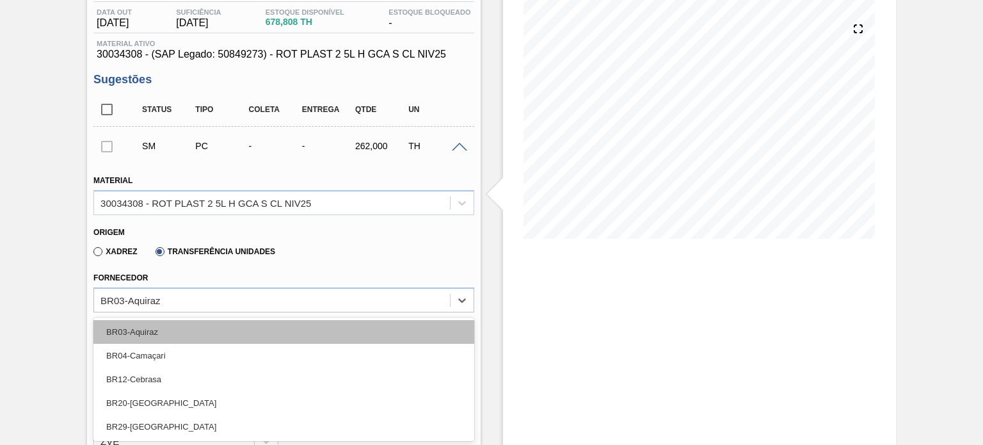
type input "n"
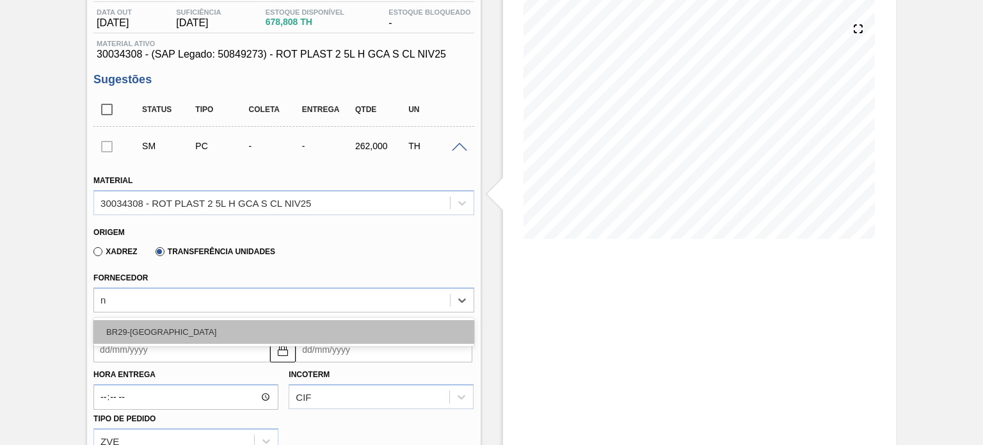
click at [213, 328] on div "BR29-Nova Minas" at bounding box center [283, 332] width 380 height 24
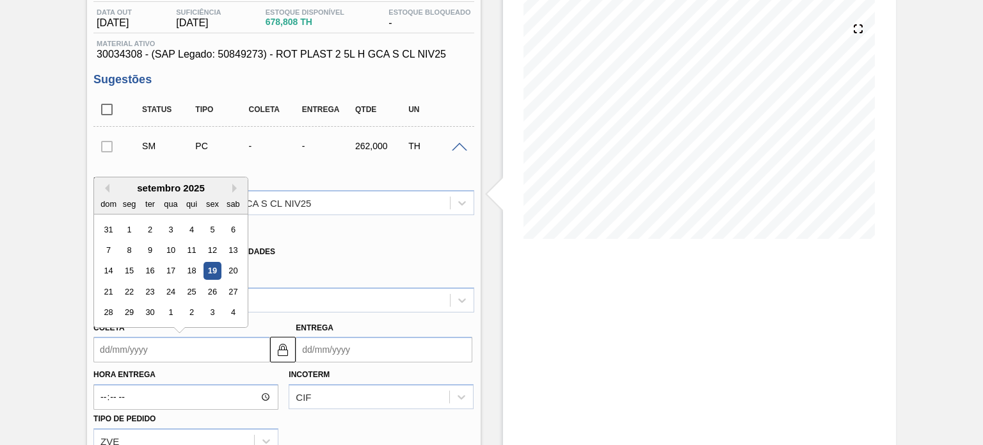
click at [195, 349] on input "Coleta" at bounding box center [181, 350] width 177 height 26
type input "2"
type input "04/09/2025"
type input "20"
type input "[DATE]"
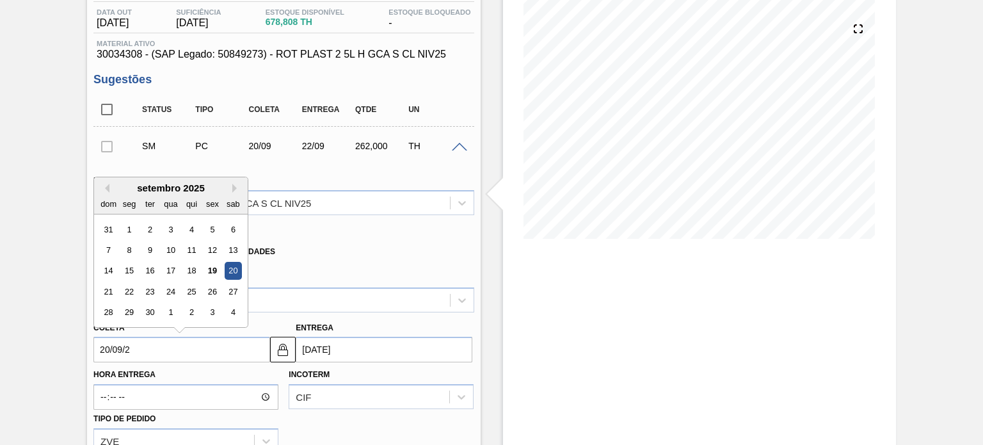
type input "20/09/20"
type input "22/09/2020"
type input "[DATE]"
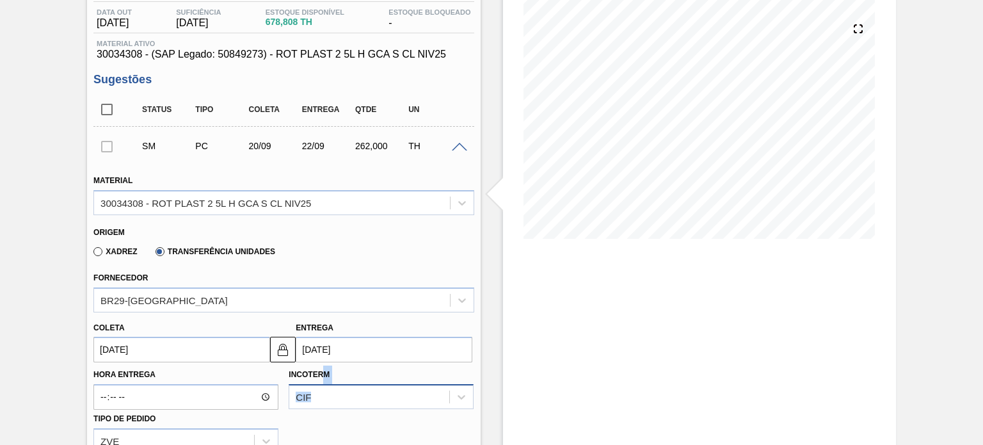
drag, startPoint x: 325, startPoint y: 377, endPoint x: 325, endPoint y: 395, distance: 17.9
click at [325, 395] on div "Incoterm CIF" at bounding box center [381, 388] width 185 height 44
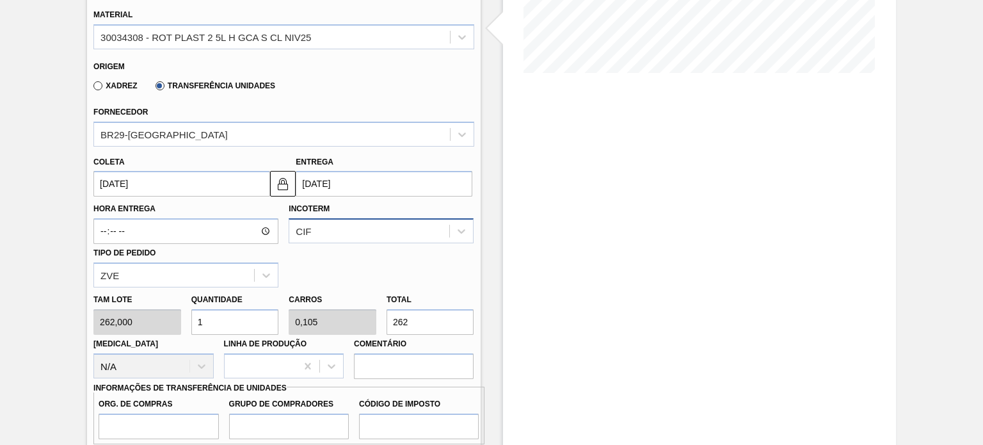
click at [325, 243] on div "CIF" at bounding box center [381, 230] width 185 height 25
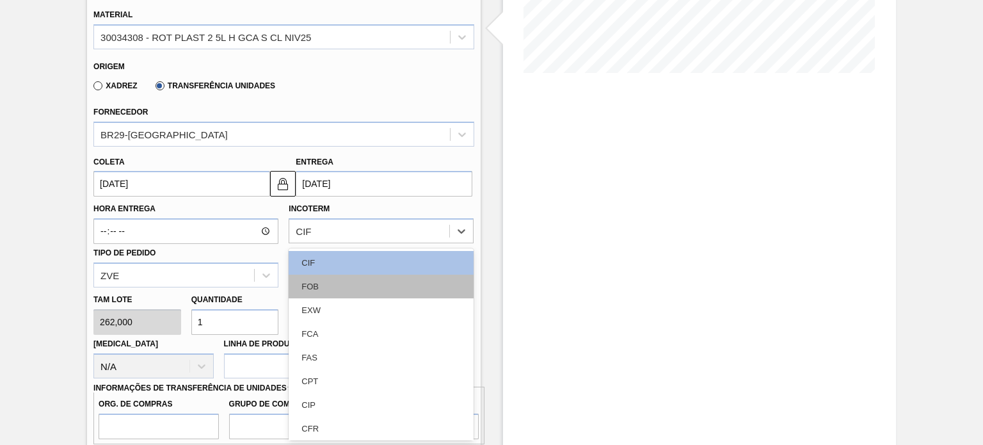
click at [343, 276] on div "FOB" at bounding box center [381, 287] width 185 height 24
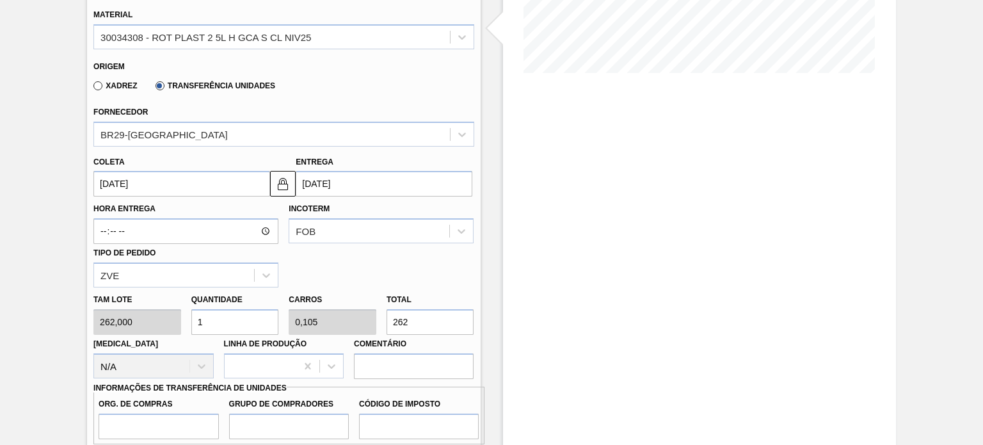
click at [401, 319] on input "262" at bounding box center [431, 322] width 88 height 26
type input "0,099"
type input "0,01"
type input "26"
type input "0,008"
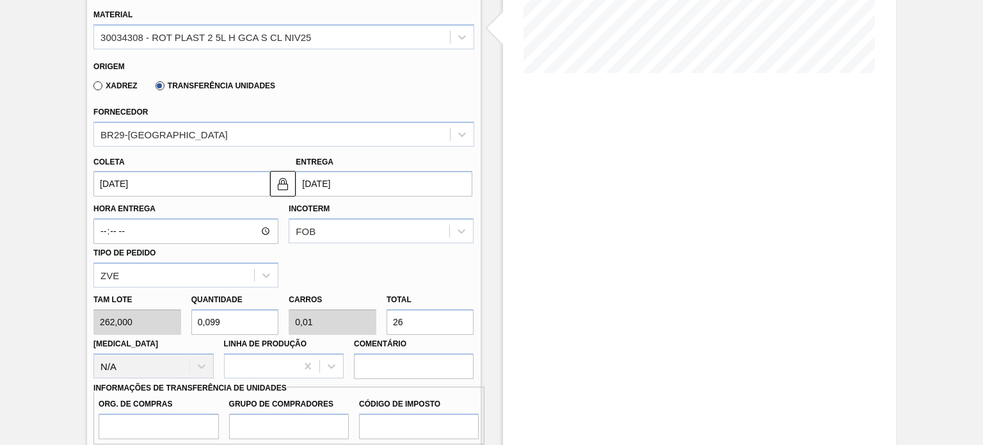
type input "0,001"
type input "2"
type input "0"
type input "0,011"
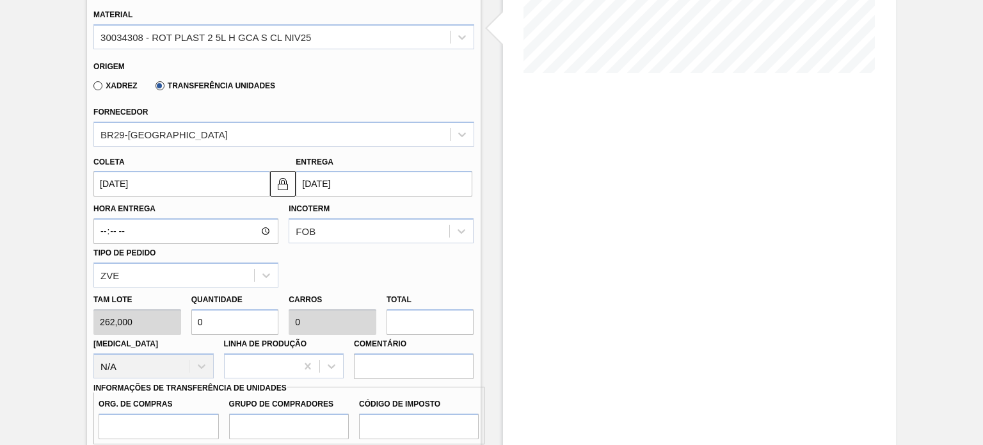
type input "0,001"
type input "3"
type input "0,115"
type input "0,012"
type input "30"
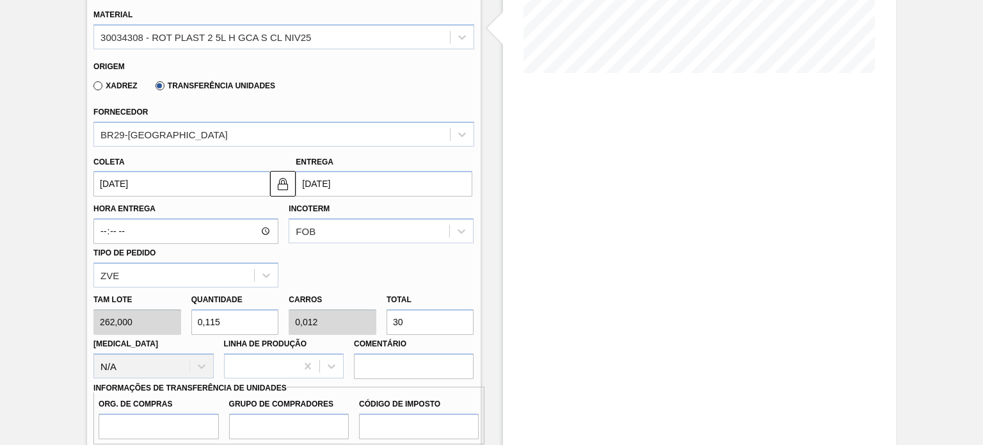
type input "1,172"
type input "0,123"
type input "307,"
type input "1,173"
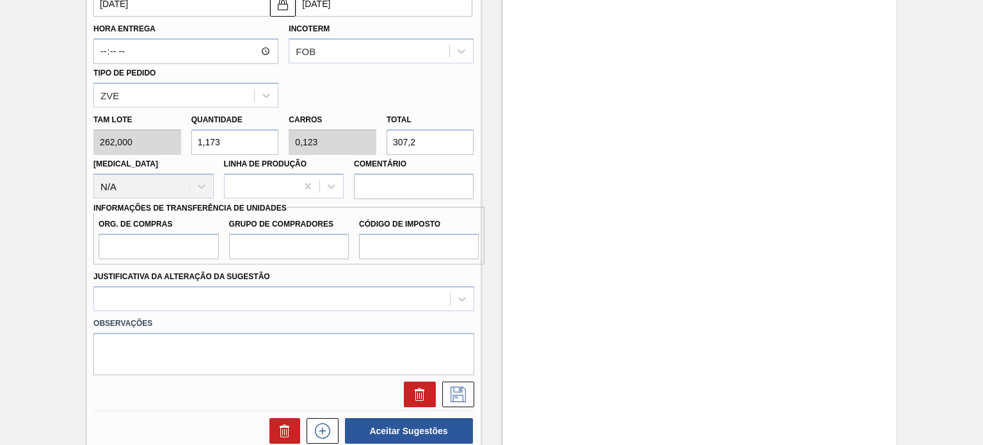
type input "307,2"
click at [127, 243] on input "Org. de Compras" at bounding box center [159, 247] width 120 height 26
type input "BR00"
click at [149, 275] on label "Justificativa da Alteração da Sugestão" at bounding box center [181, 276] width 177 height 9
click at [102, 293] on Sugestão "Justificativa da Alteração da Sugestão" at bounding box center [101, 298] width 1 height 11
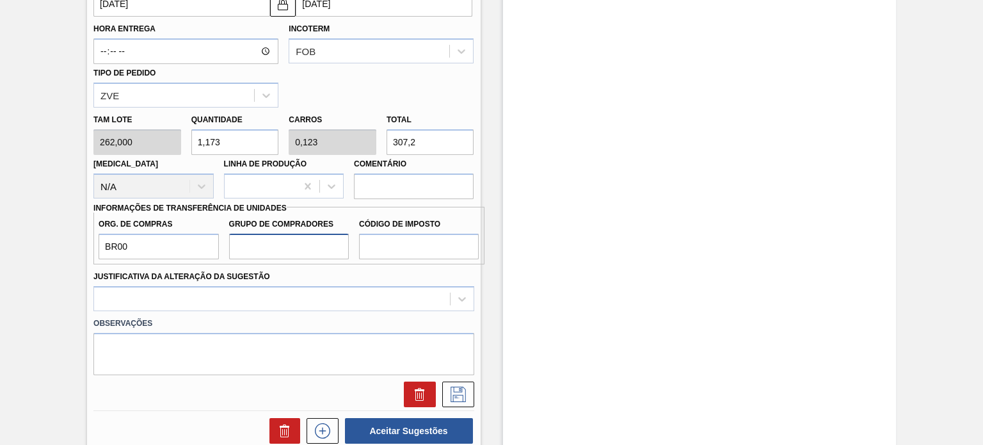
click at [232, 250] on input "Grupo de Compradores" at bounding box center [289, 247] width 120 height 26
type input "A01"
click at [373, 251] on input "Código de Imposto" at bounding box center [419, 247] width 120 height 26
click at [324, 255] on input "A01" at bounding box center [289, 247] width 120 height 26
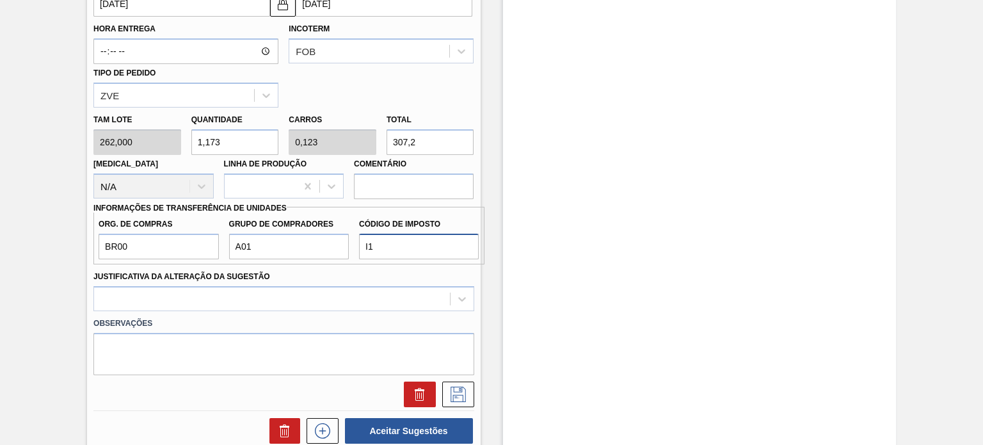
click at [381, 254] on input "I1" at bounding box center [419, 247] width 120 height 26
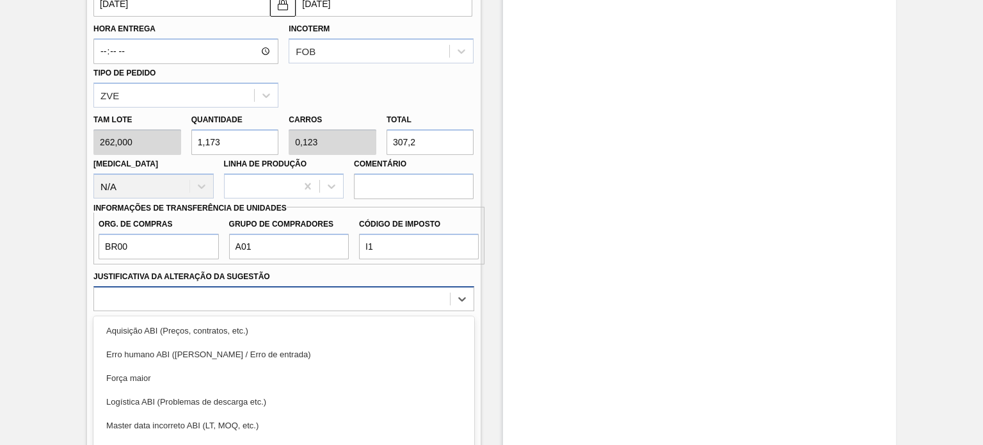
scroll to position [548, 0]
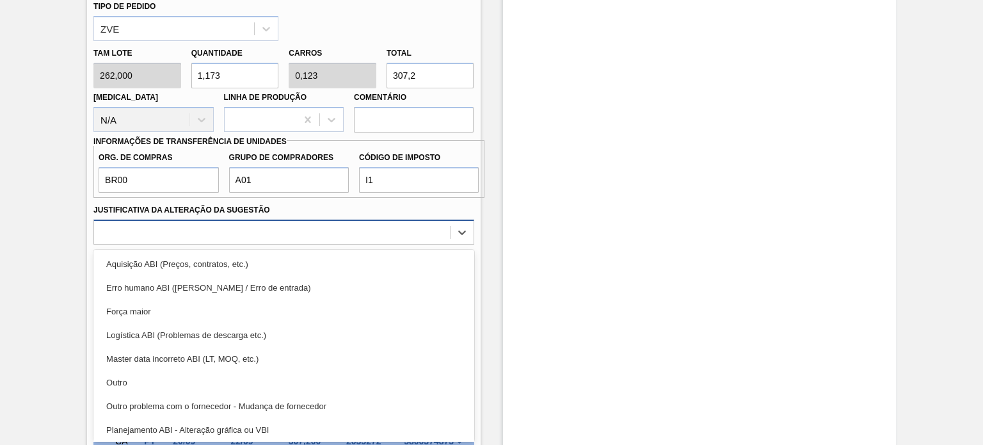
click at [353, 245] on div "option Erro humano ABI (Cálculo / Erro de entrada) focused, 2 of 18. 18 results…" at bounding box center [283, 232] width 380 height 25
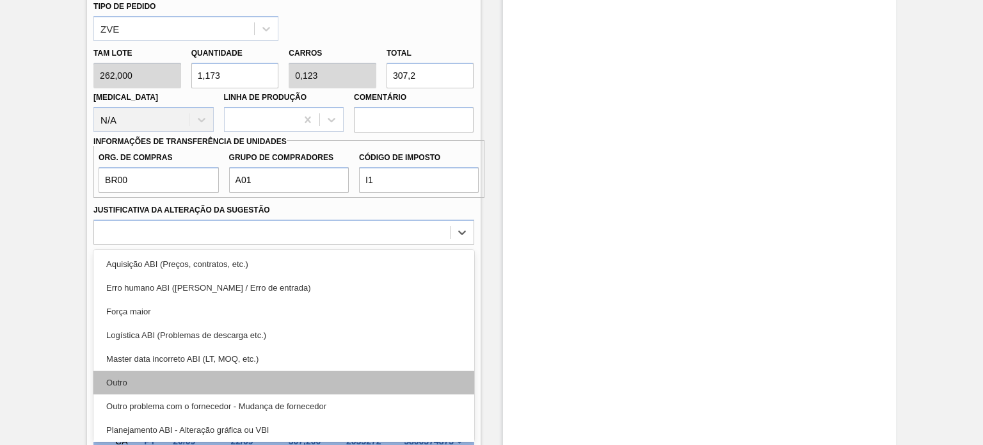
click at [279, 389] on div "Outro" at bounding box center [283, 383] width 380 height 24
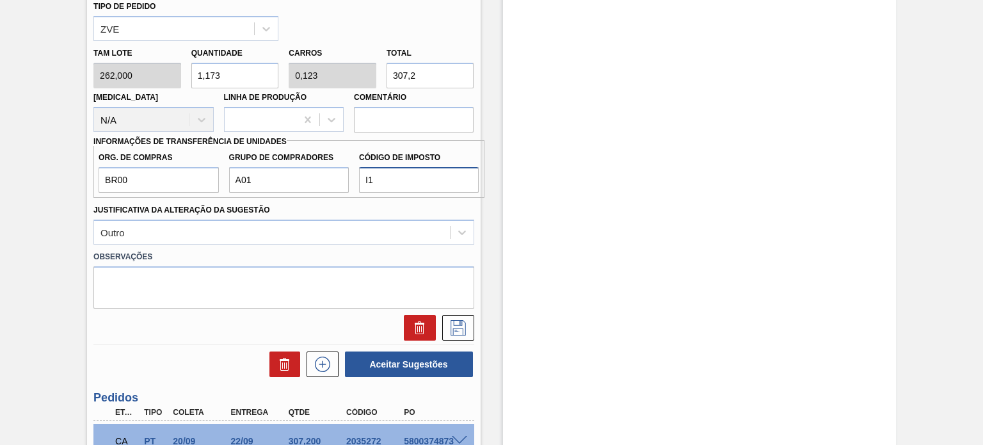
click at [394, 171] on input "I1" at bounding box center [419, 180] width 120 height 26
type input "I"
click at [394, 171] on input "Código de Imposto" at bounding box center [419, 180] width 120 height 26
click at [376, 163] on label "Código de Imposto" at bounding box center [419, 158] width 120 height 19
click at [376, 167] on input "Código de Imposto" at bounding box center [419, 180] width 120 height 26
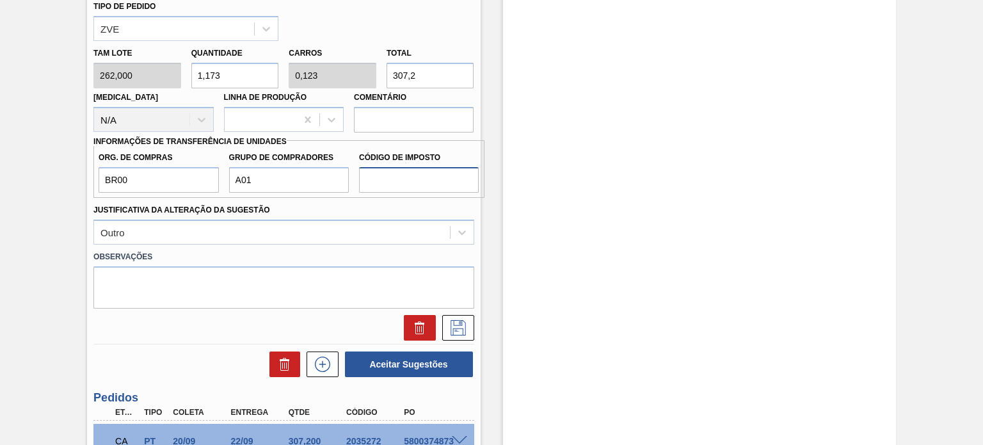
click at [378, 171] on input "Código de Imposto" at bounding box center [419, 180] width 120 height 26
type input "I0"
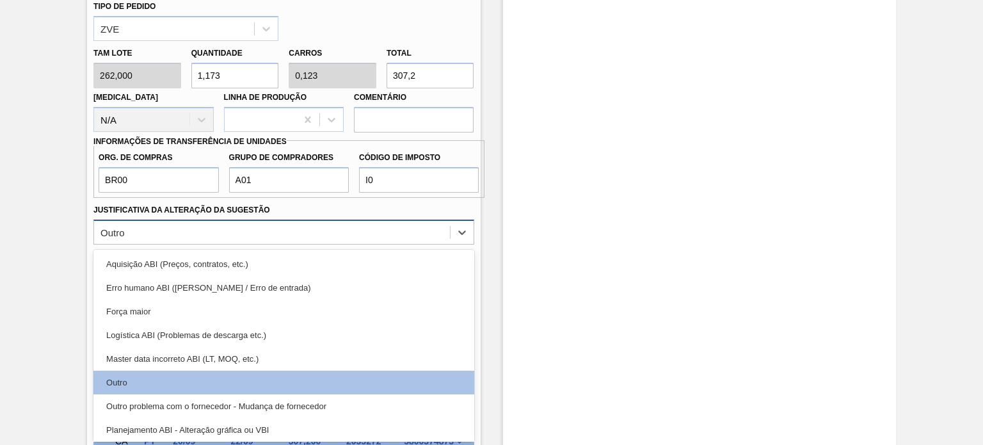
click at [430, 241] on div "Outro" at bounding box center [283, 232] width 380 height 25
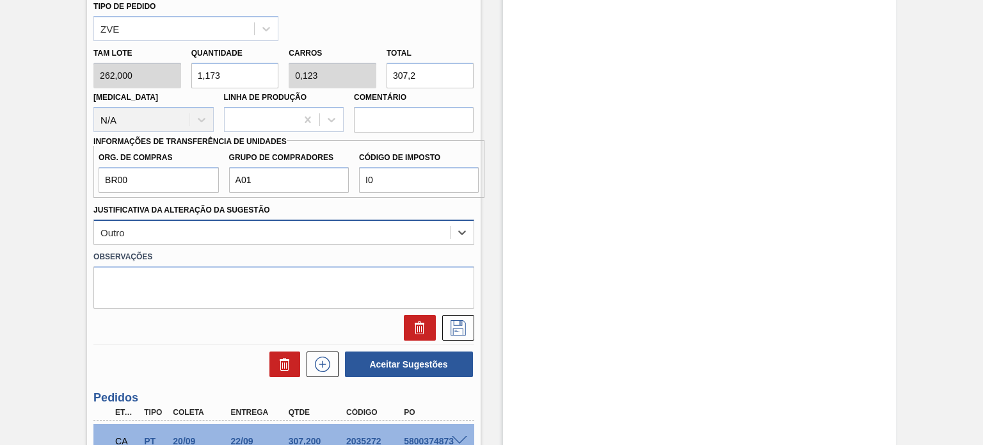
click at [430, 241] on div "Outro" at bounding box center [283, 232] width 380 height 25
click at [412, 184] on input "I0" at bounding box center [419, 180] width 120 height 26
click at [451, 179] on input "I0" at bounding box center [419, 180] width 120 height 26
click at [456, 327] on icon at bounding box center [458, 327] width 20 height 15
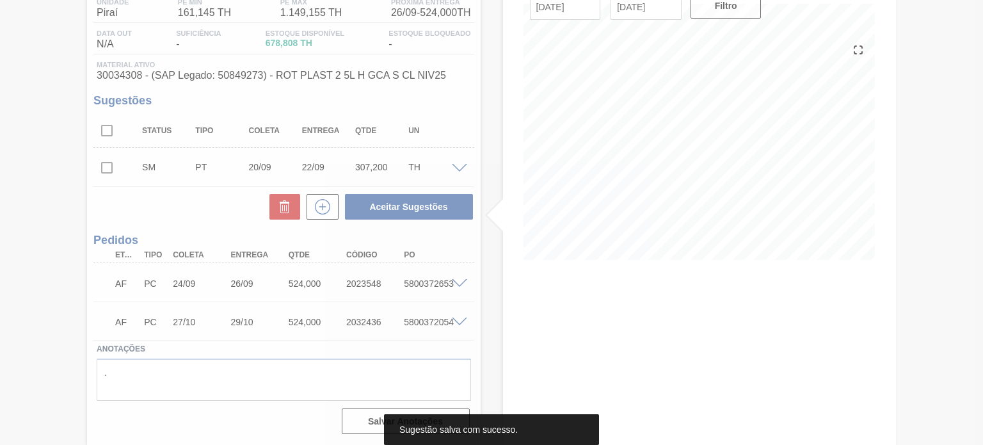
scroll to position [114, 0]
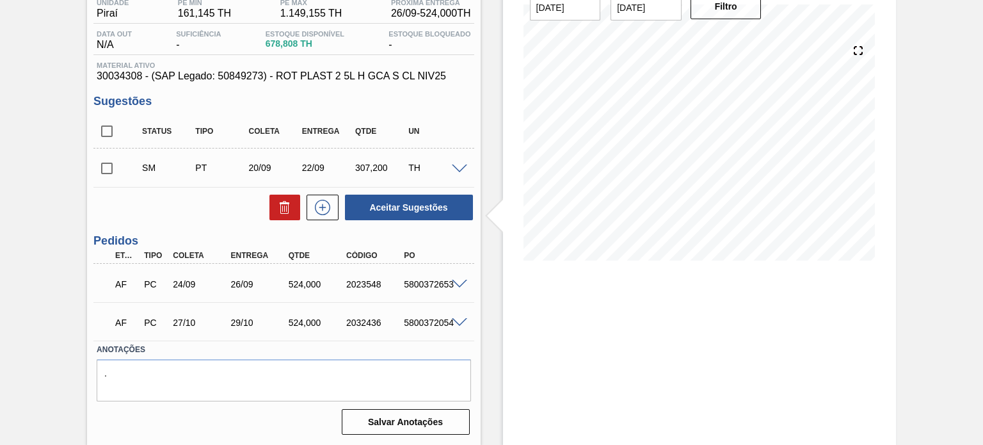
click at [464, 169] on span at bounding box center [459, 170] width 15 height 10
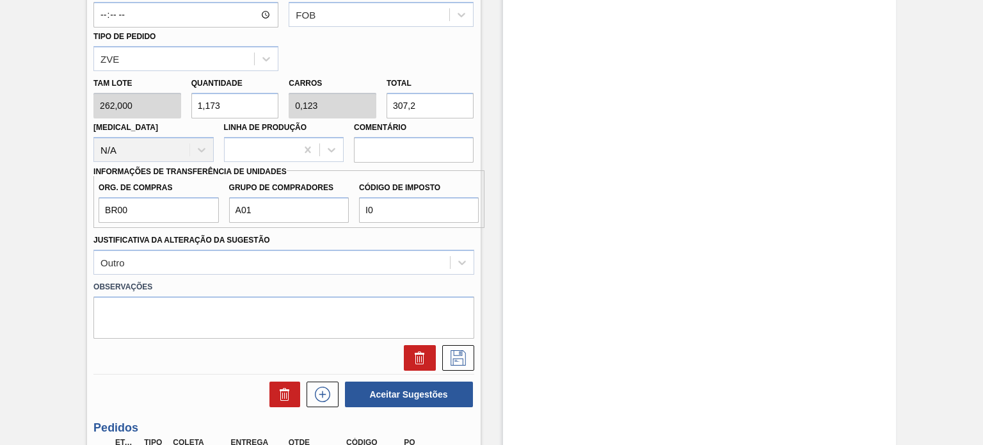
scroll to position [523, 0]
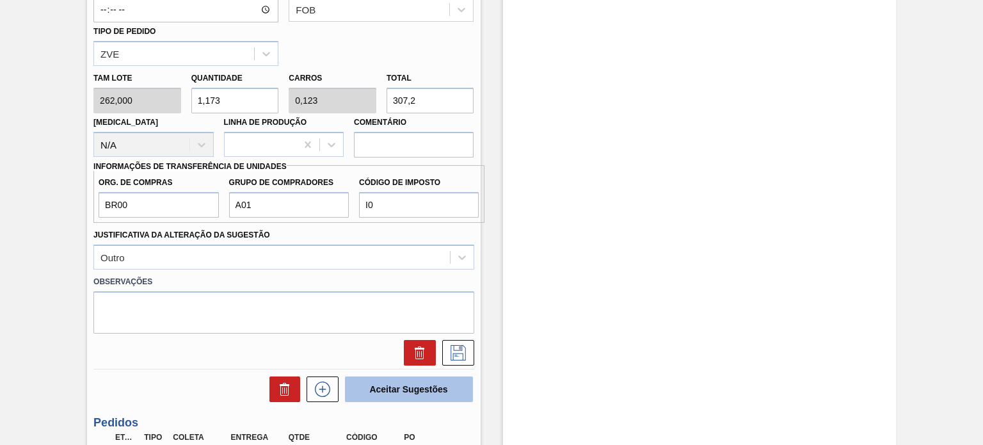
click at [410, 386] on button "Aceitar Sugestões" at bounding box center [409, 389] width 128 height 26
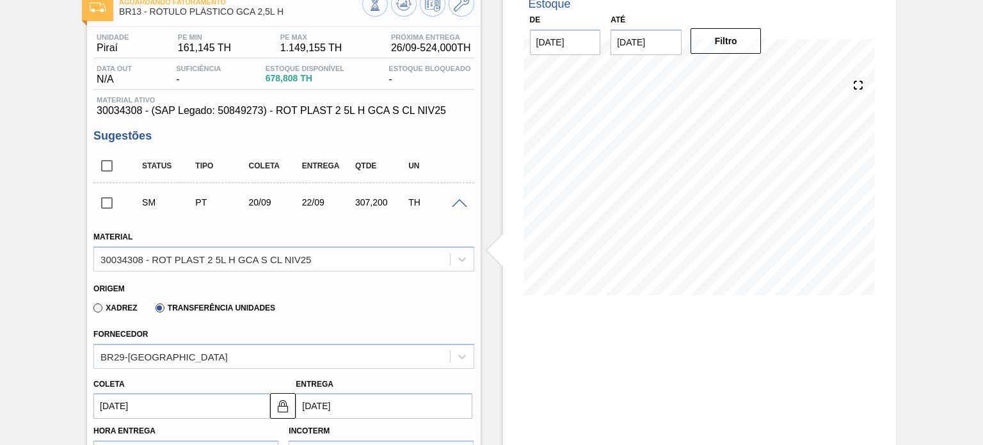
scroll to position [75, 0]
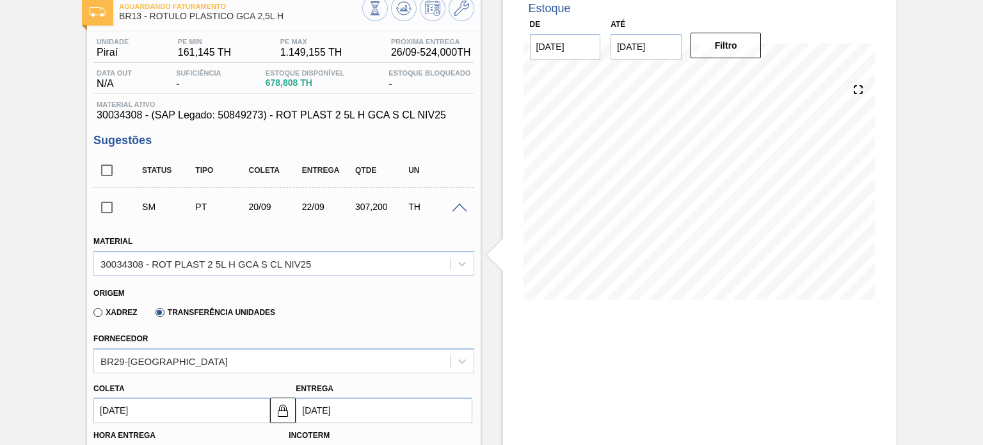
click at [102, 211] on input "checkbox" at bounding box center [106, 207] width 27 height 27
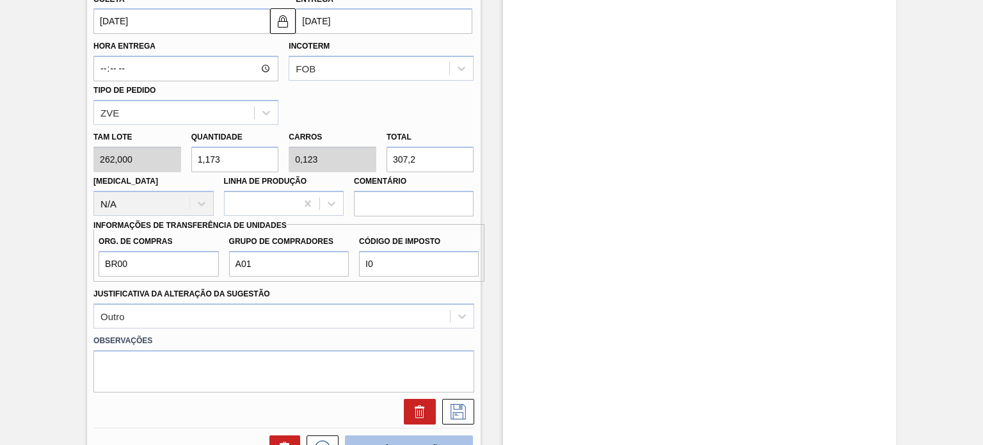
click at [415, 440] on button "Aceitar Sugestões" at bounding box center [409, 448] width 128 height 26
checkbox input "false"
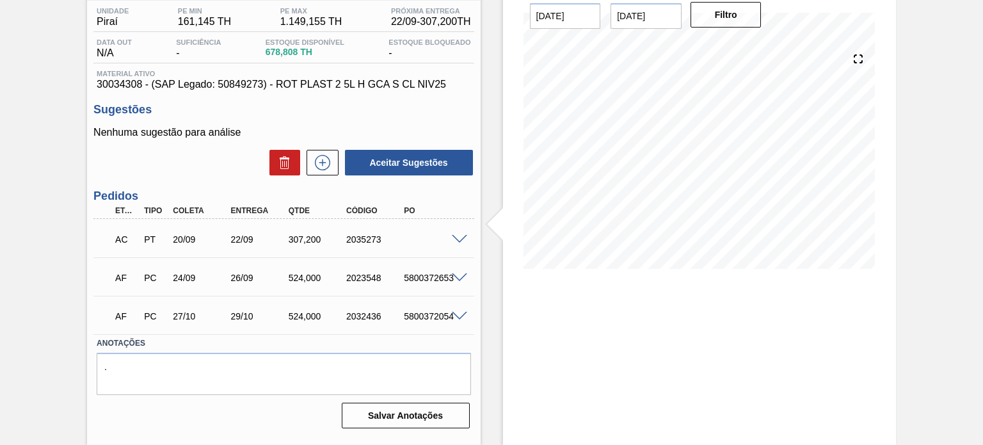
scroll to position [105, 0]
click at [456, 240] on span at bounding box center [459, 241] width 15 height 10
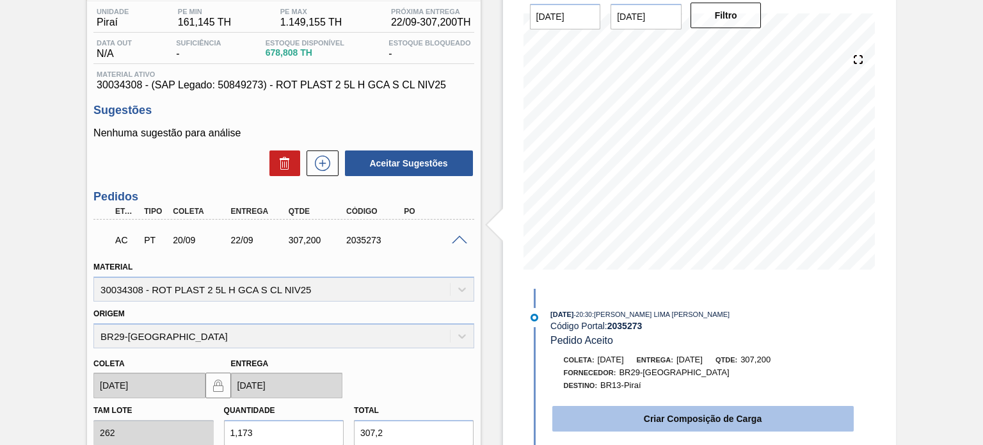
click at [684, 411] on button "Criar Composição de Carga" at bounding box center [704, 419] width 302 height 26
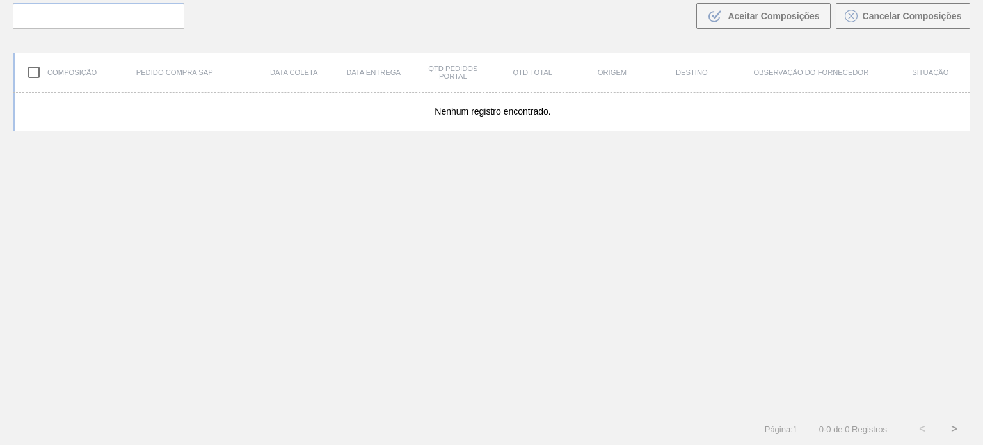
scroll to position [92, 0]
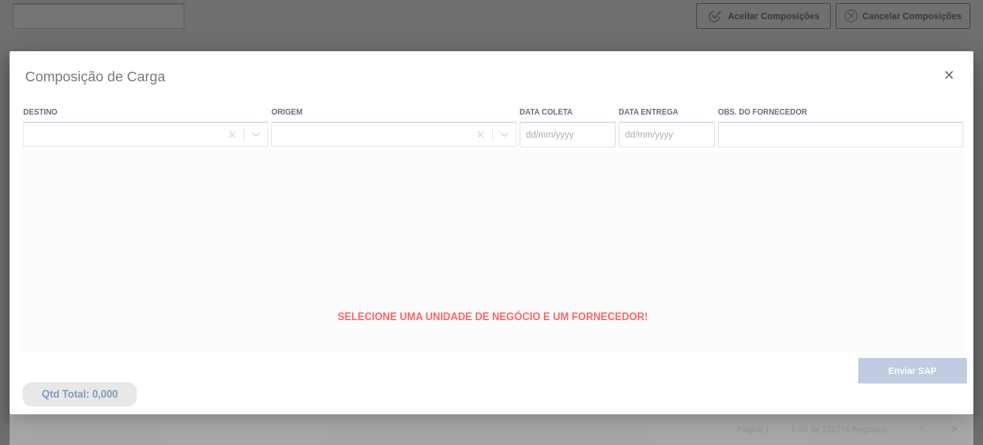
type coleta "[DATE]"
type entrega "[DATE]"
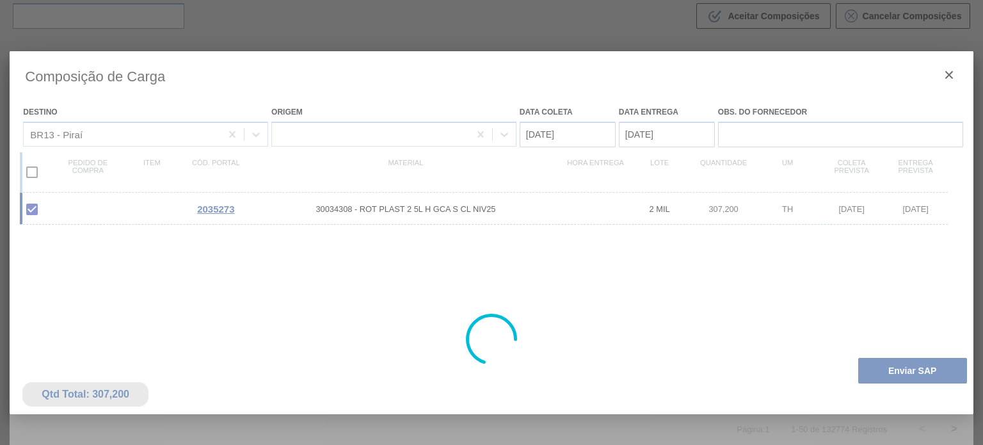
click at [918, 370] on div at bounding box center [492, 339] width 964 height 576
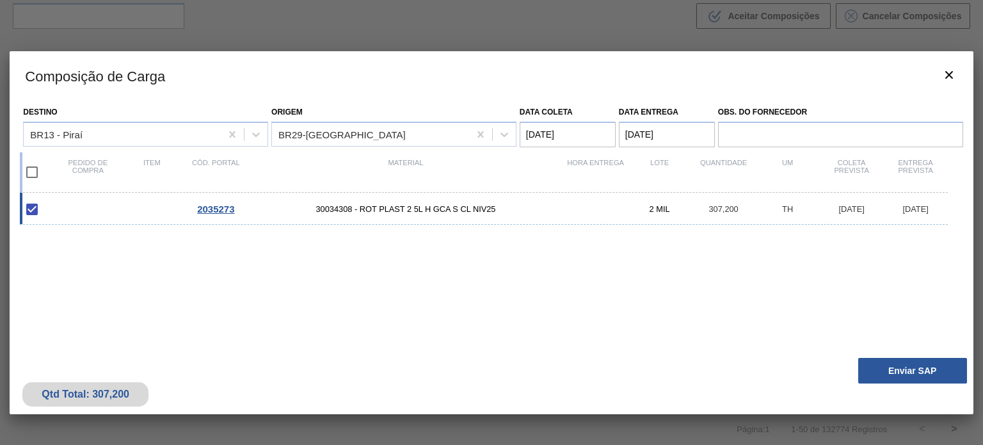
click at [918, 370] on button "Enviar SAP" at bounding box center [913, 371] width 109 height 26
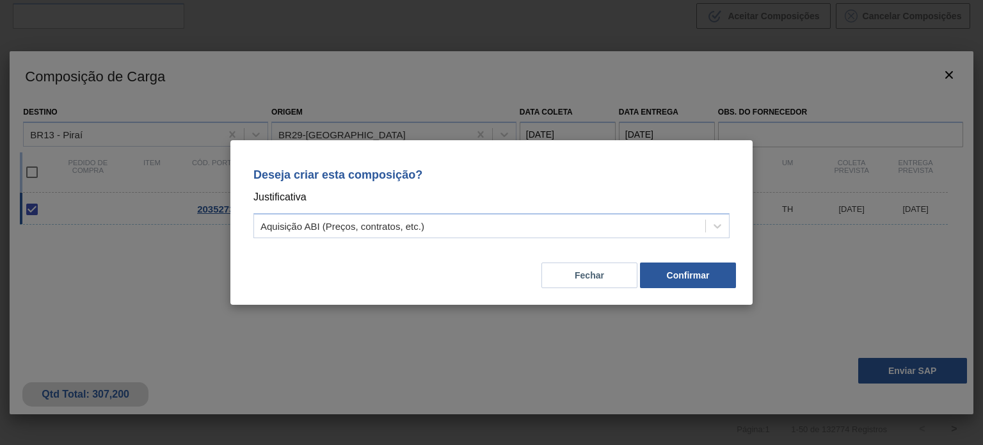
click at [586, 212] on div "Deseja criar esta composição? Justificativa Aquisição ABI (Preços, contratos, e…" at bounding box center [492, 201] width 492 height 90
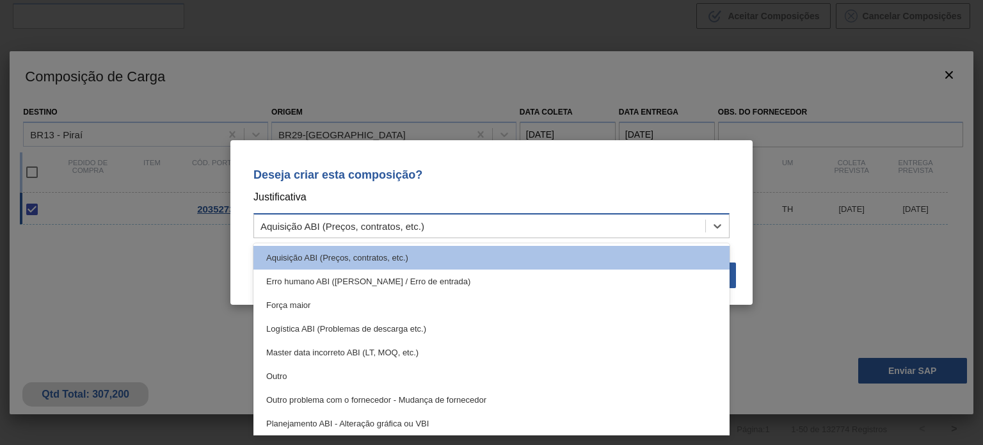
click at [585, 214] on div "Aquisição ABI (Preços, contratos, etc.)" at bounding box center [492, 225] width 476 height 25
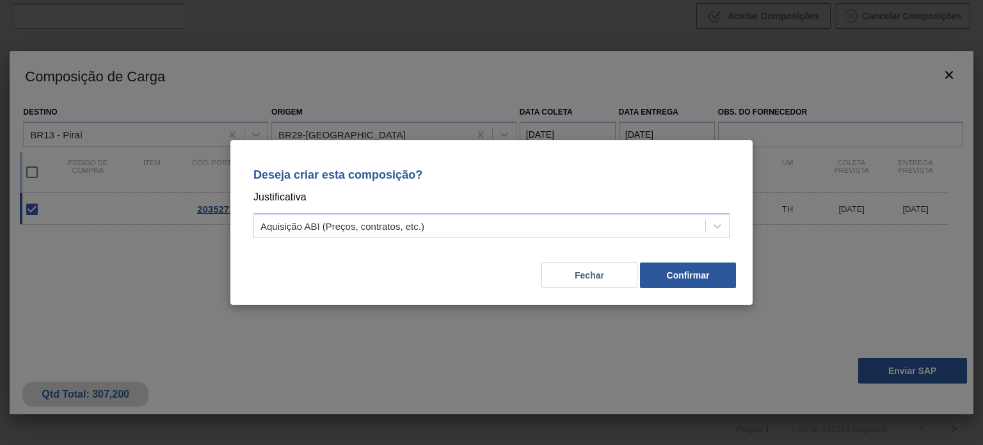
click at [730, 305] on div "Deseja criar esta composição? Justificativa Aquisição ABI (Preços, contratos, e…" at bounding box center [491, 222] width 983 height 445
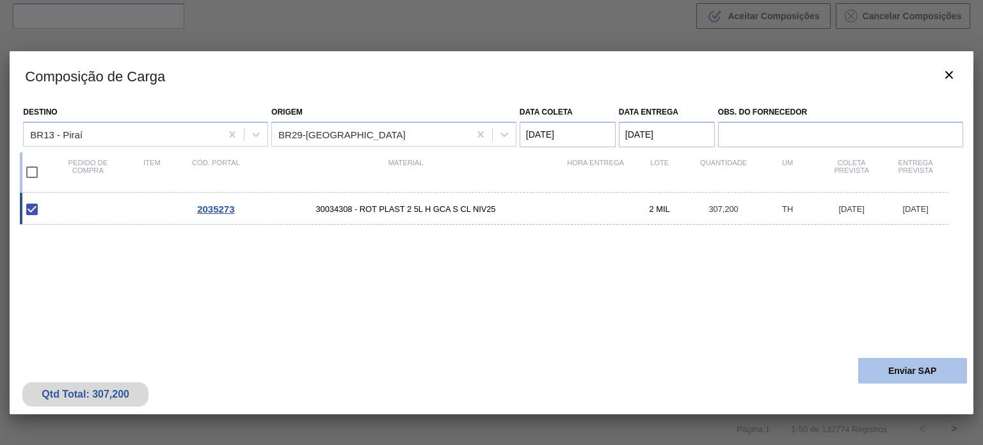
click at [878, 369] on button "Enviar SAP" at bounding box center [913, 371] width 109 height 26
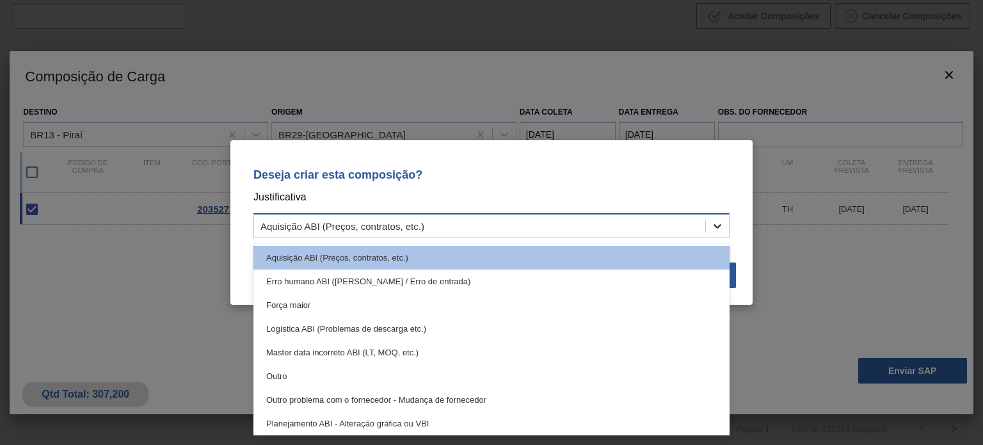
click at [718, 223] on icon at bounding box center [717, 226] width 13 height 13
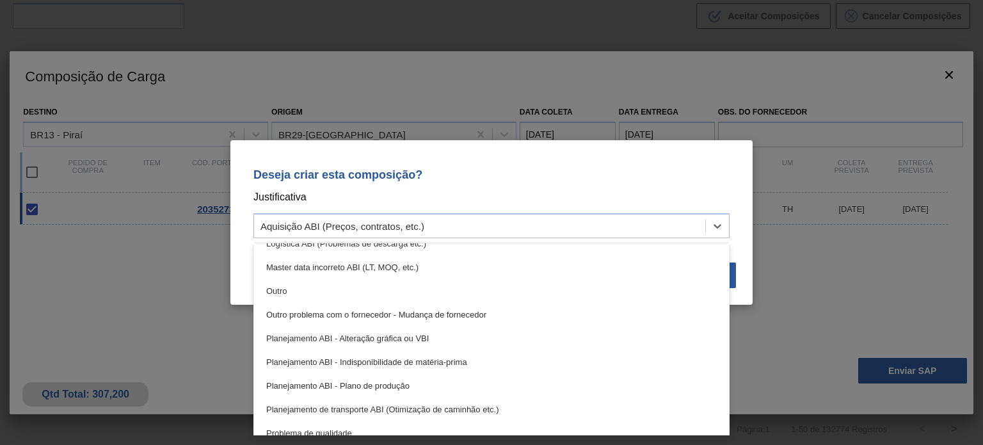
scroll to position [93, 0]
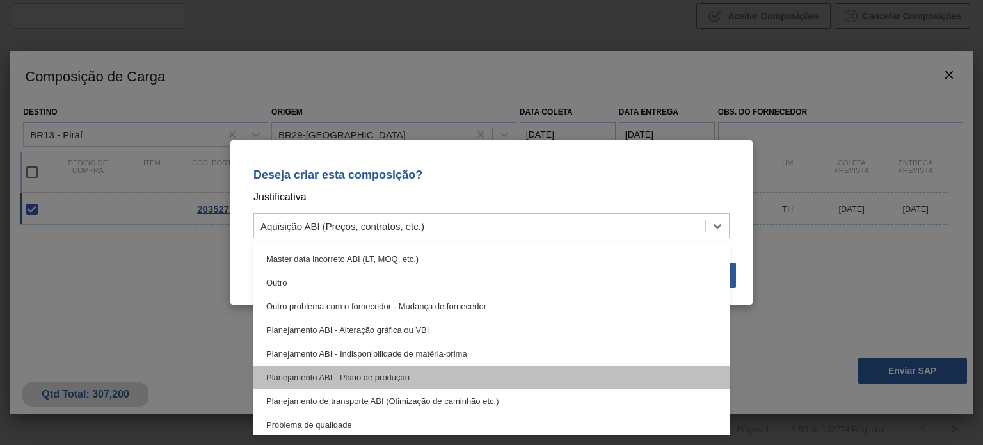
click at [535, 371] on div "Planejamento ABI - Plano de produção" at bounding box center [492, 378] width 476 height 24
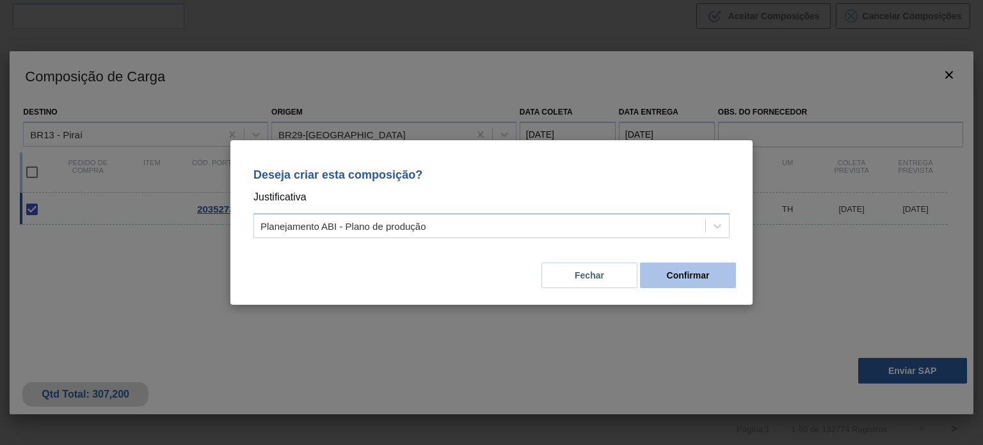
drag, startPoint x: 691, startPoint y: 259, endPoint x: 681, endPoint y: 279, distance: 22.3
click at [681, 279] on div "Fechar Confirmar" at bounding box center [492, 268] width 492 height 44
click at [681, 279] on button "Confirmar" at bounding box center [688, 276] width 96 height 26
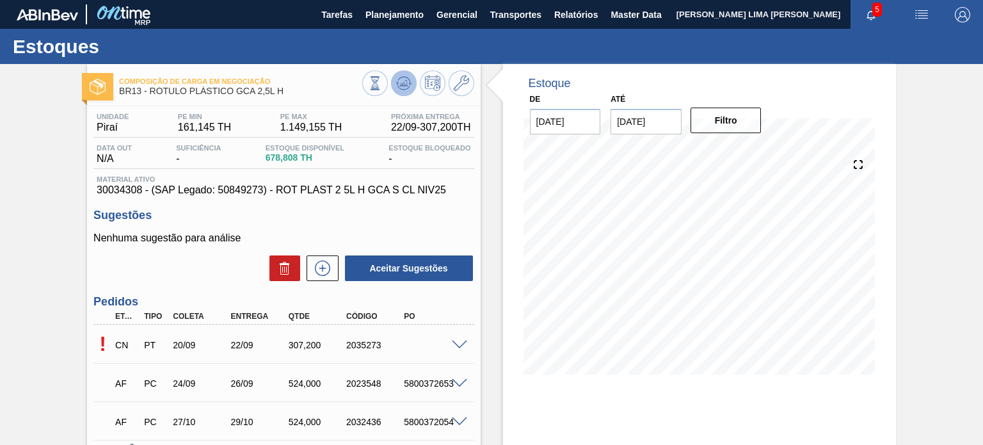
click at [394, 90] on button at bounding box center [404, 83] width 26 height 26
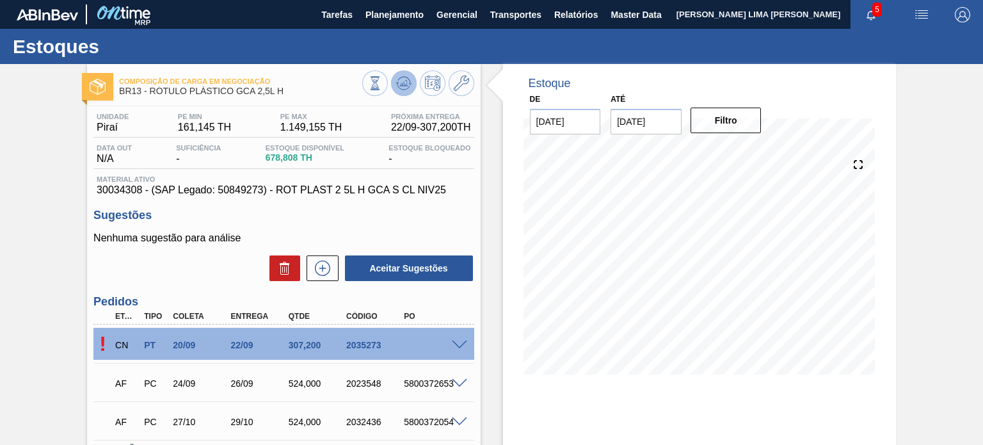
click at [410, 83] on button at bounding box center [404, 83] width 26 height 26
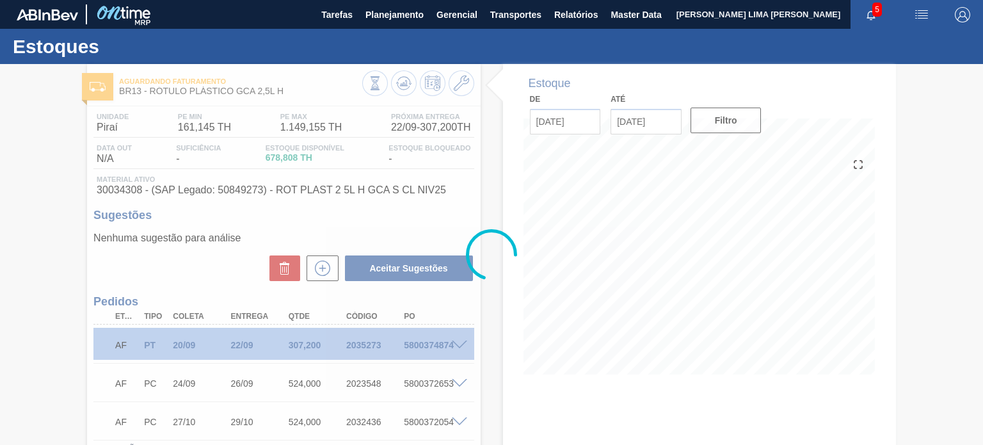
click at [414, 341] on div at bounding box center [491, 254] width 983 height 381
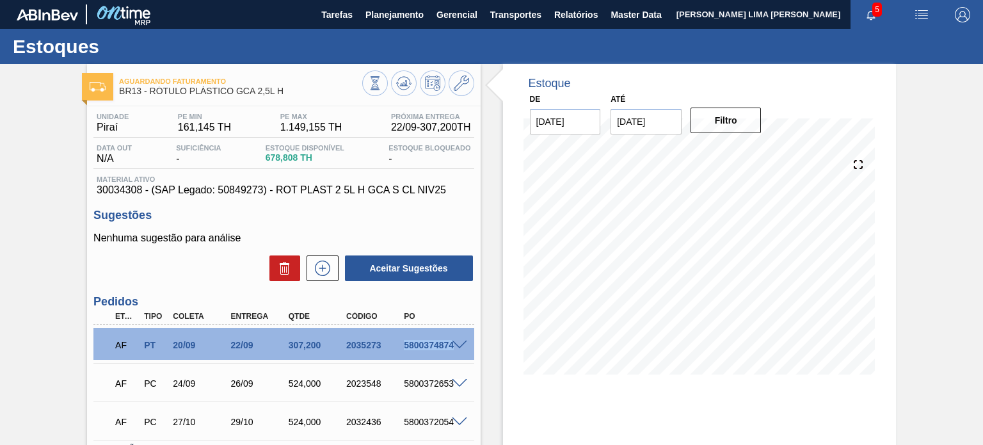
click at [414, 341] on div "5800374874" at bounding box center [432, 345] width 63 height 10
copy div "5800374874"
